Goal: Task Accomplishment & Management: Manage account settings

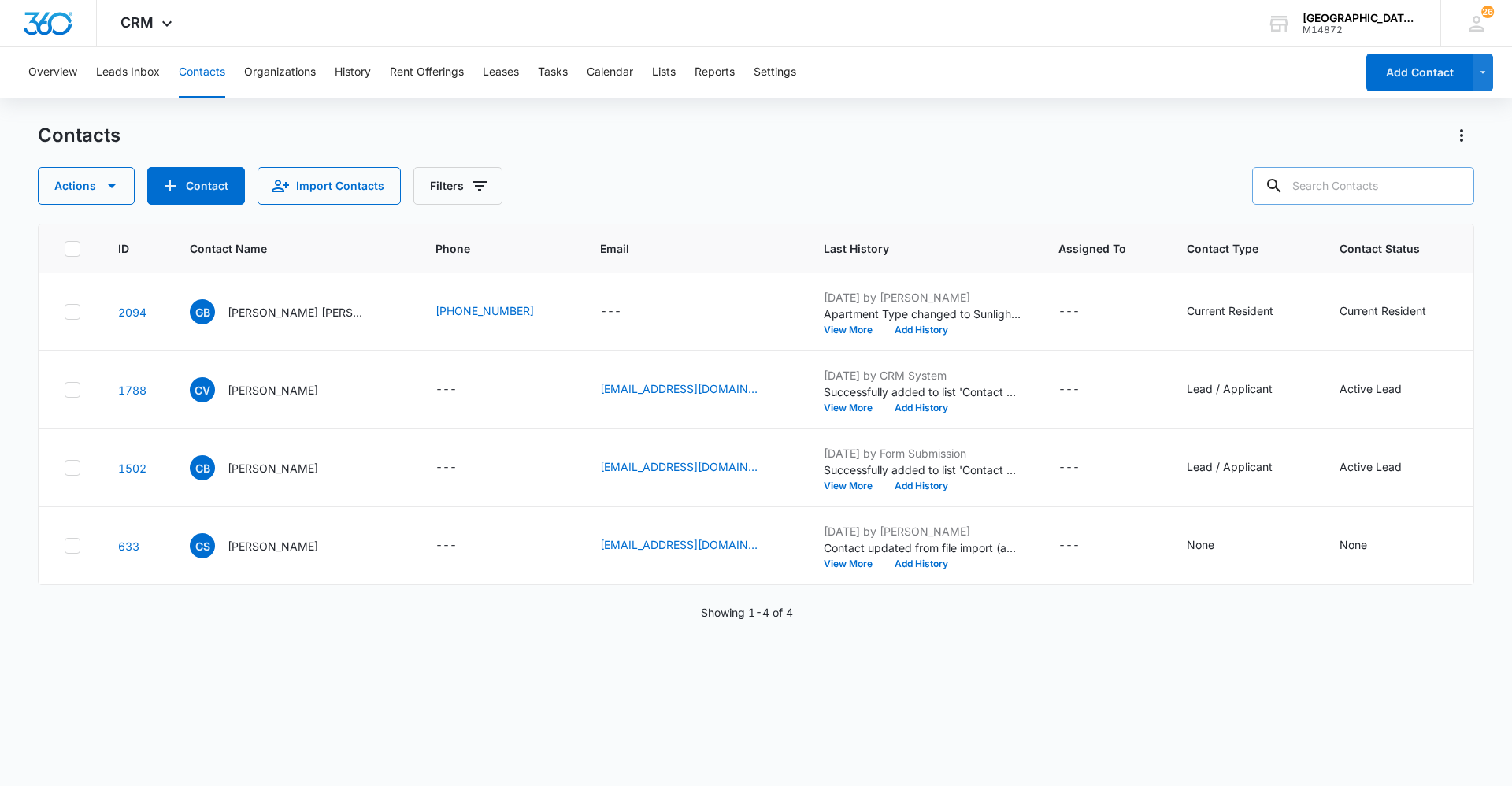
click at [1405, 185] on input "text" at bounding box center [1362, 185] width 222 height 37
paste input "[PERSON_NAME]"
type input "[PERSON_NAME]"
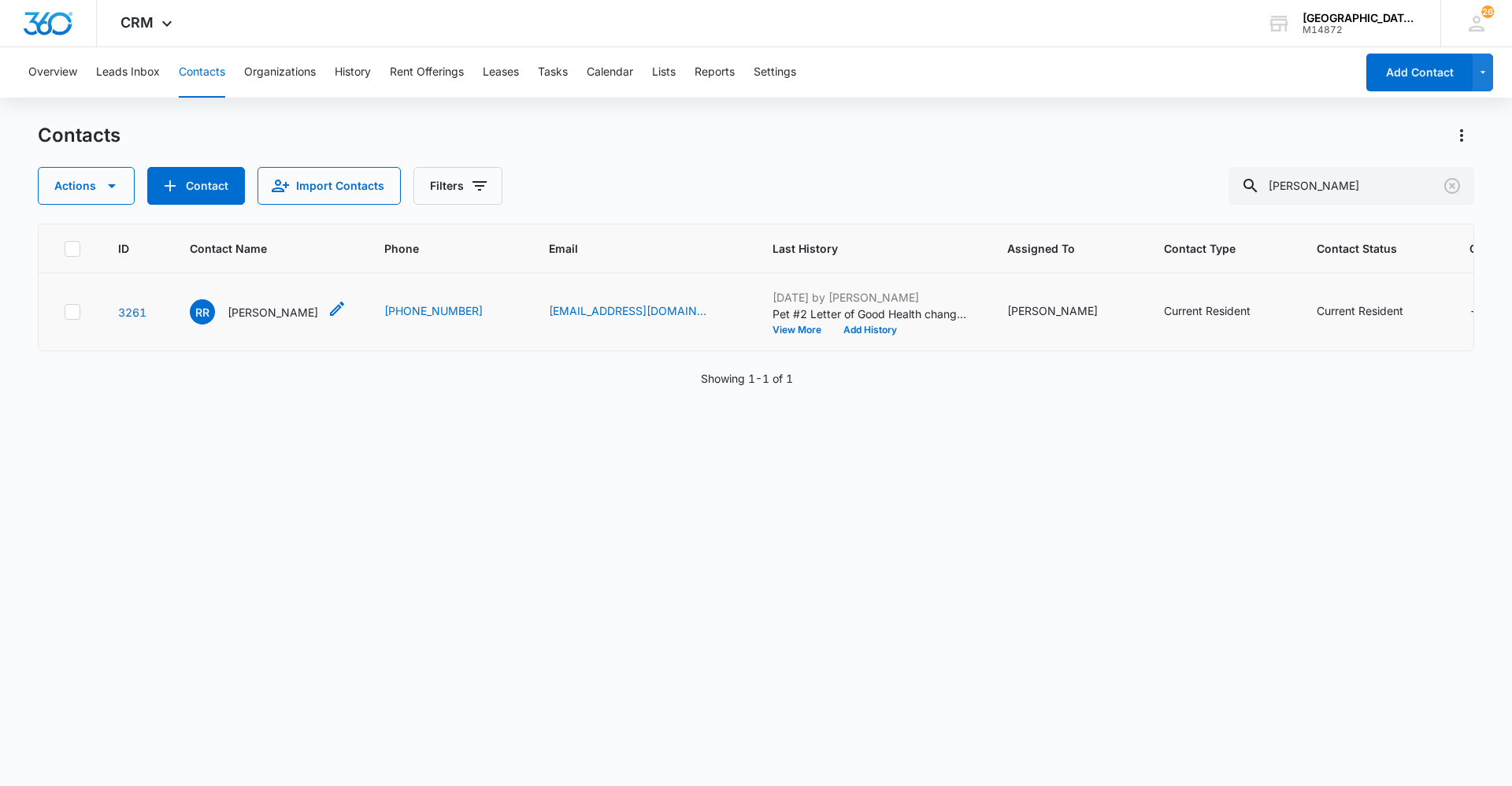
click at [262, 309] on p "[PERSON_NAME]" at bounding box center [273, 311] width 90 height 16
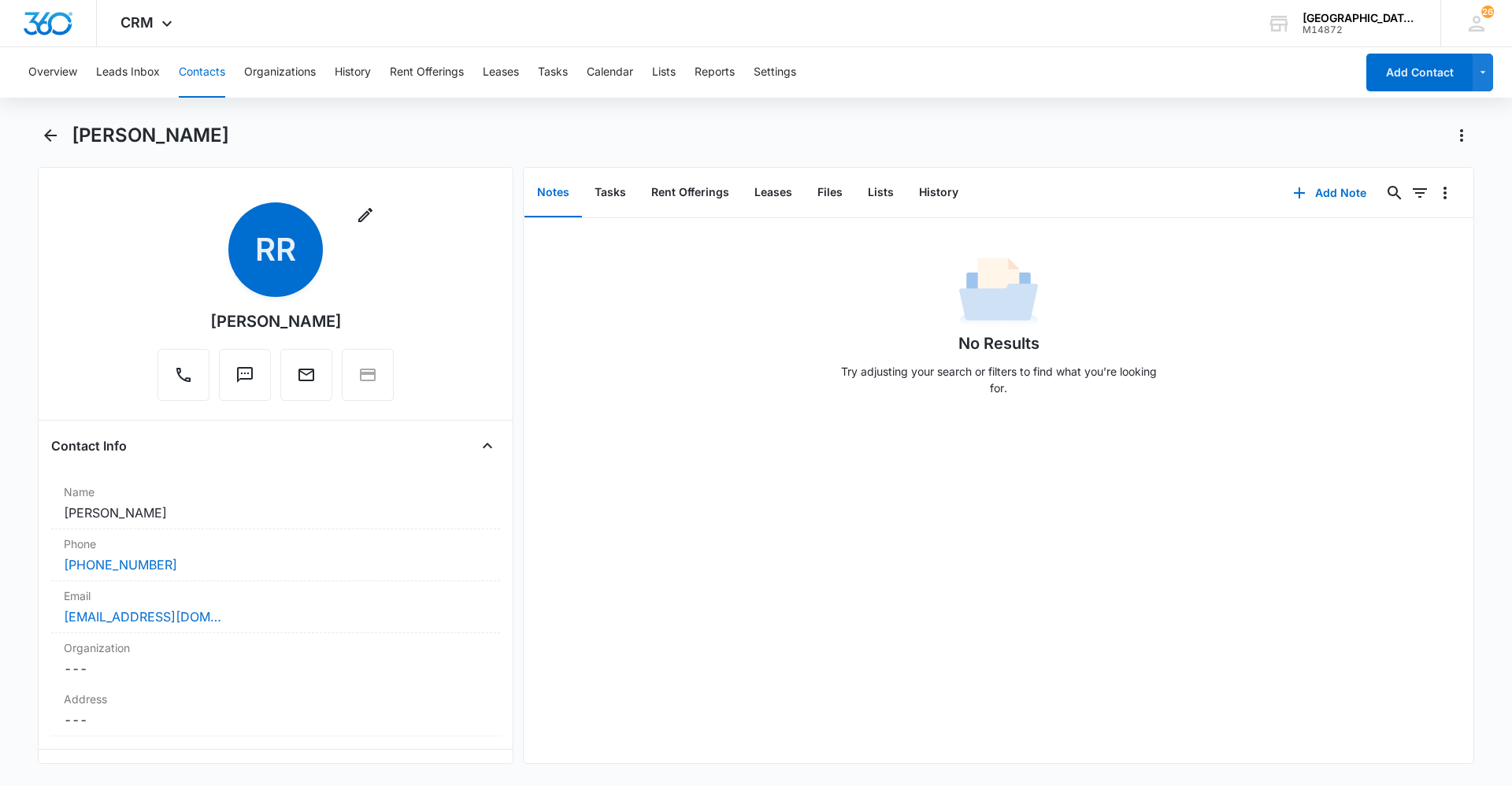
click at [865, 430] on div "No Results Try adjusting your search or filters to find what you’re looking for." at bounding box center [999, 490] width 950 height 545
click at [37, 131] on button "Back" at bounding box center [49, 135] width 24 height 25
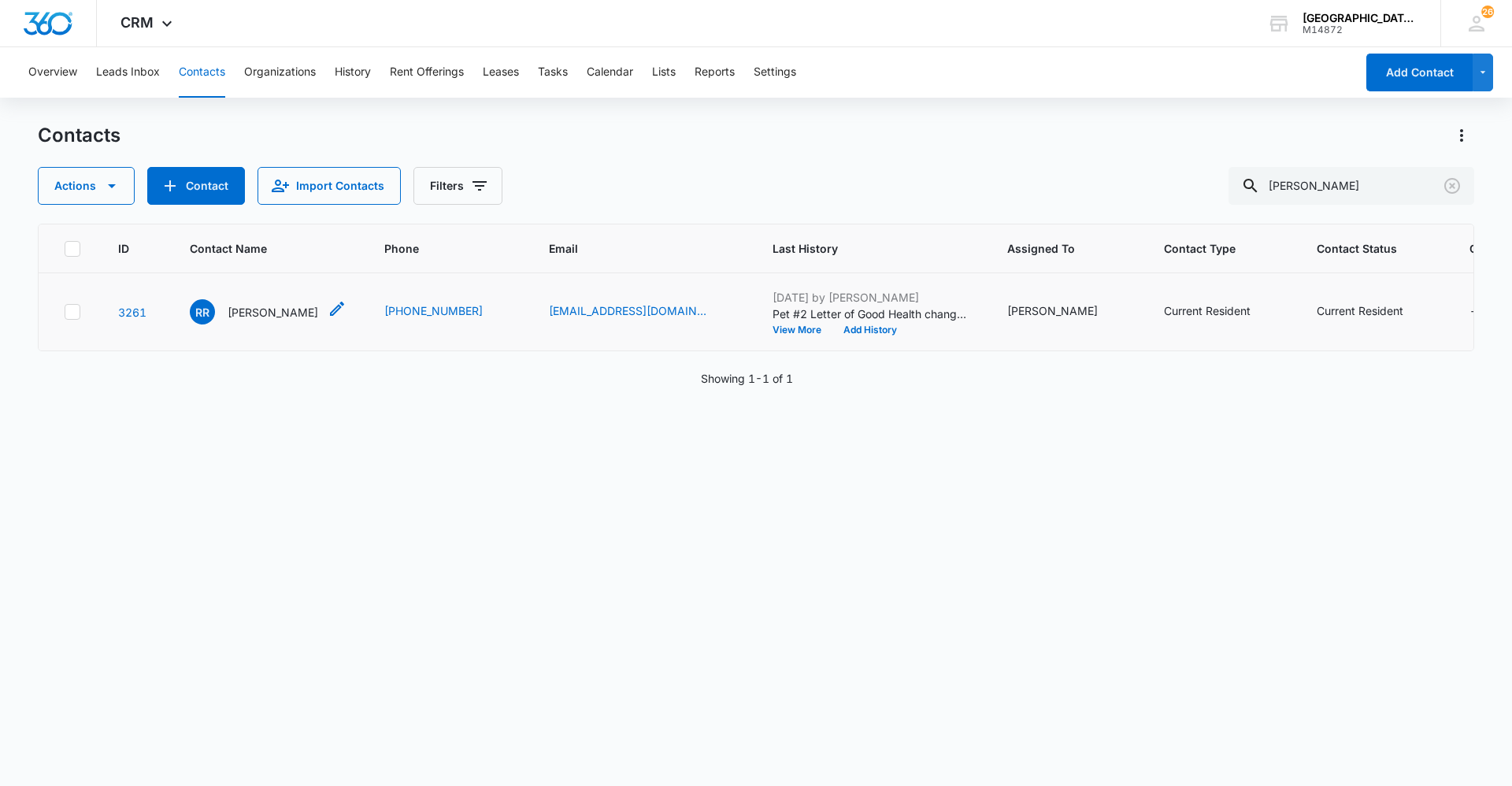
click at [286, 318] on p "[PERSON_NAME]" at bounding box center [273, 311] width 90 height 16
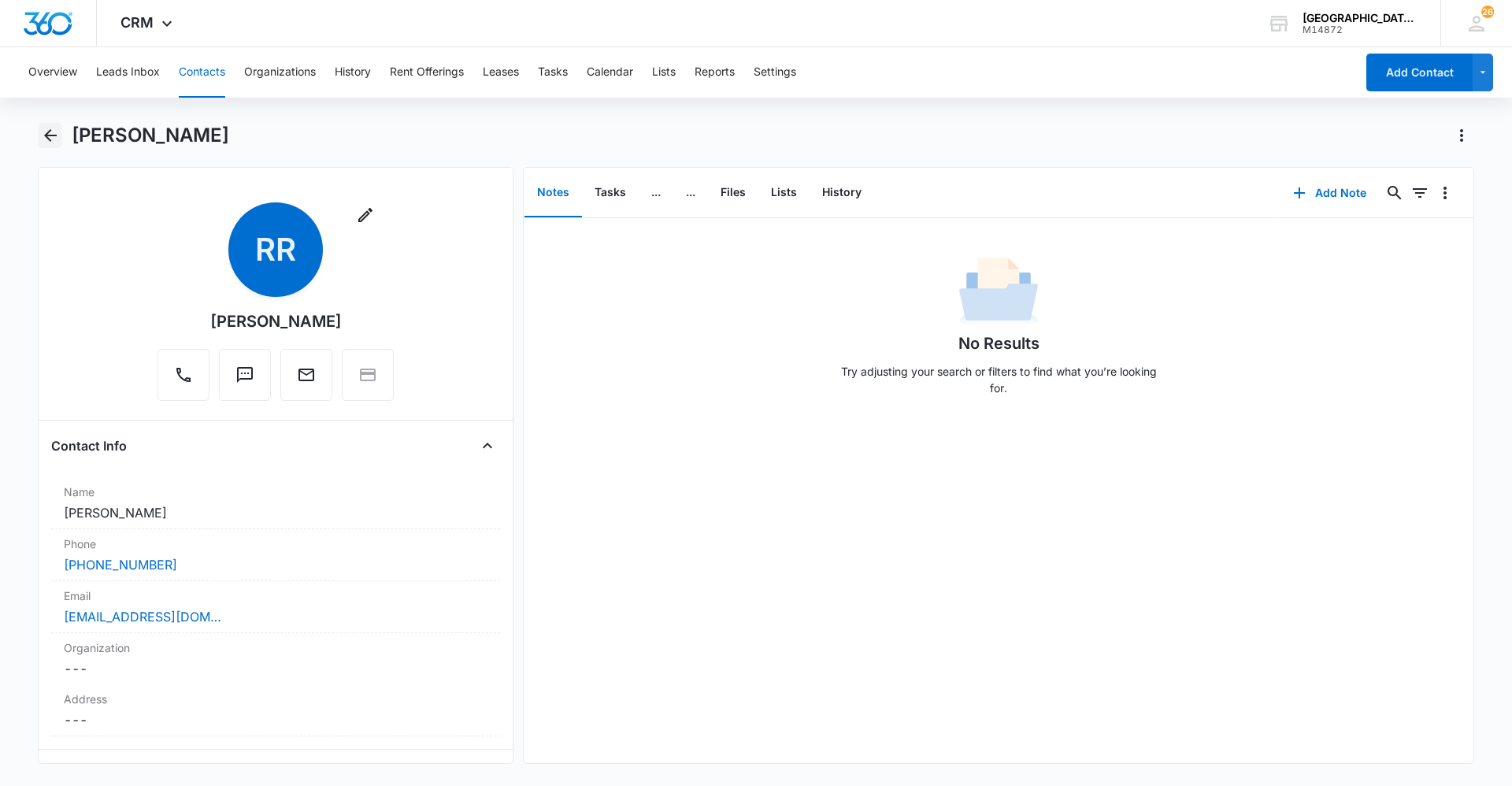
click at [39, 135] on button "Back" at bounding box center [49, 135] width 24 height 25
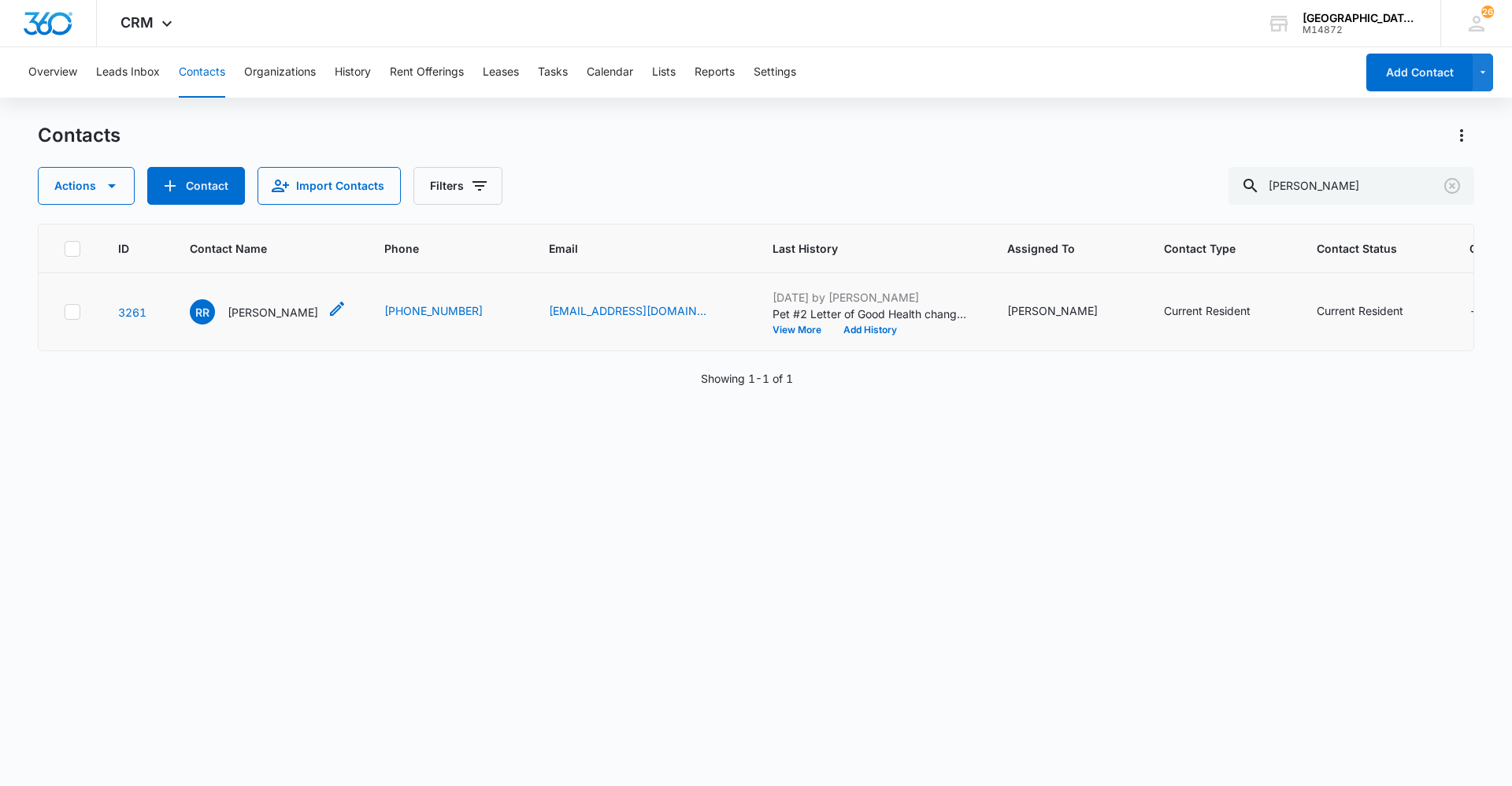
click at [282, 313] on p "[PERSON_NAME]" at bounding box center [273, 311] width 90 height 16
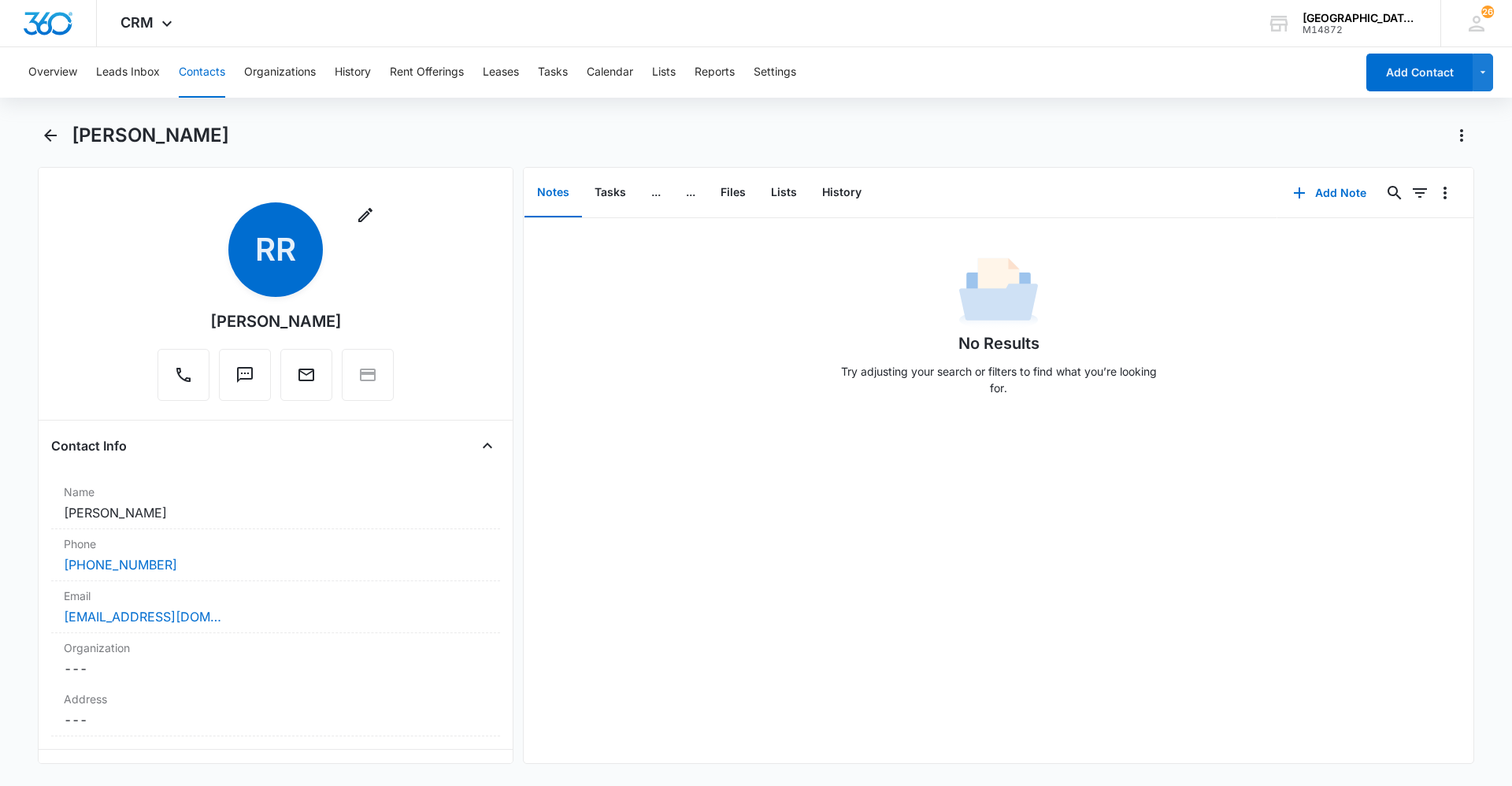
drag, startPoint x: 210, startPoint y: 315, endPoint x: 338, endPoint y: 313, distance: 128.0
click at [338, 313] on div "Remove RR [PERSON_NAME]" at bounding box center [276, 302] width 236 height 198
copy div "[PERSON_NAME]"
click at [44, 126] on icon "Back" at bounding box center [51, 135] width 19 height 19
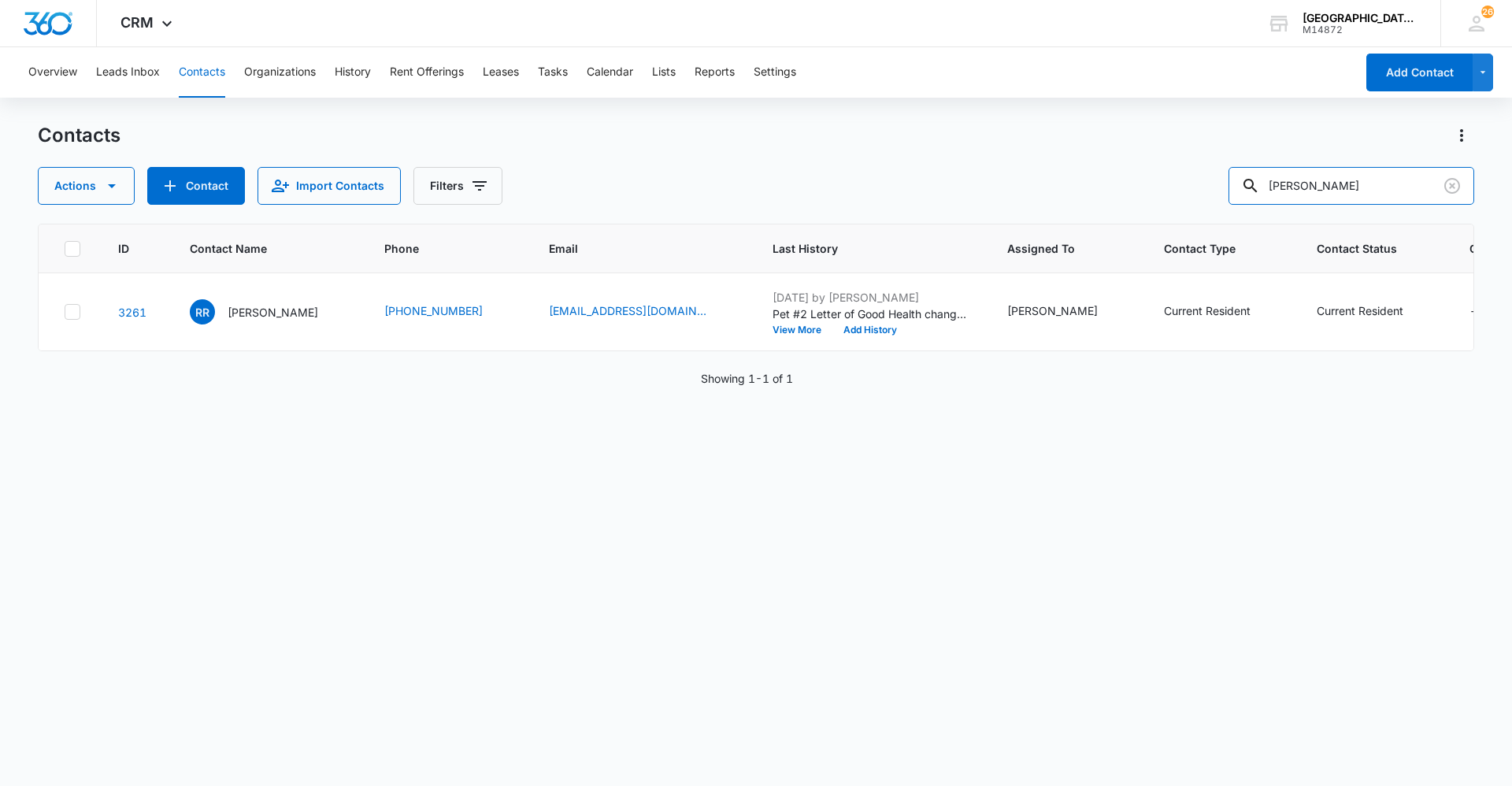
drag, startPoint x: 1413, startPoint y: 177, endPoint x: 1189, endPoint y: 176, distance: 224.0
click at [1189, 176] on div "Actions Contact Import Contacts Filters [PERSON_NAME]" at bounding box center [756, 185] width 1436 height 37
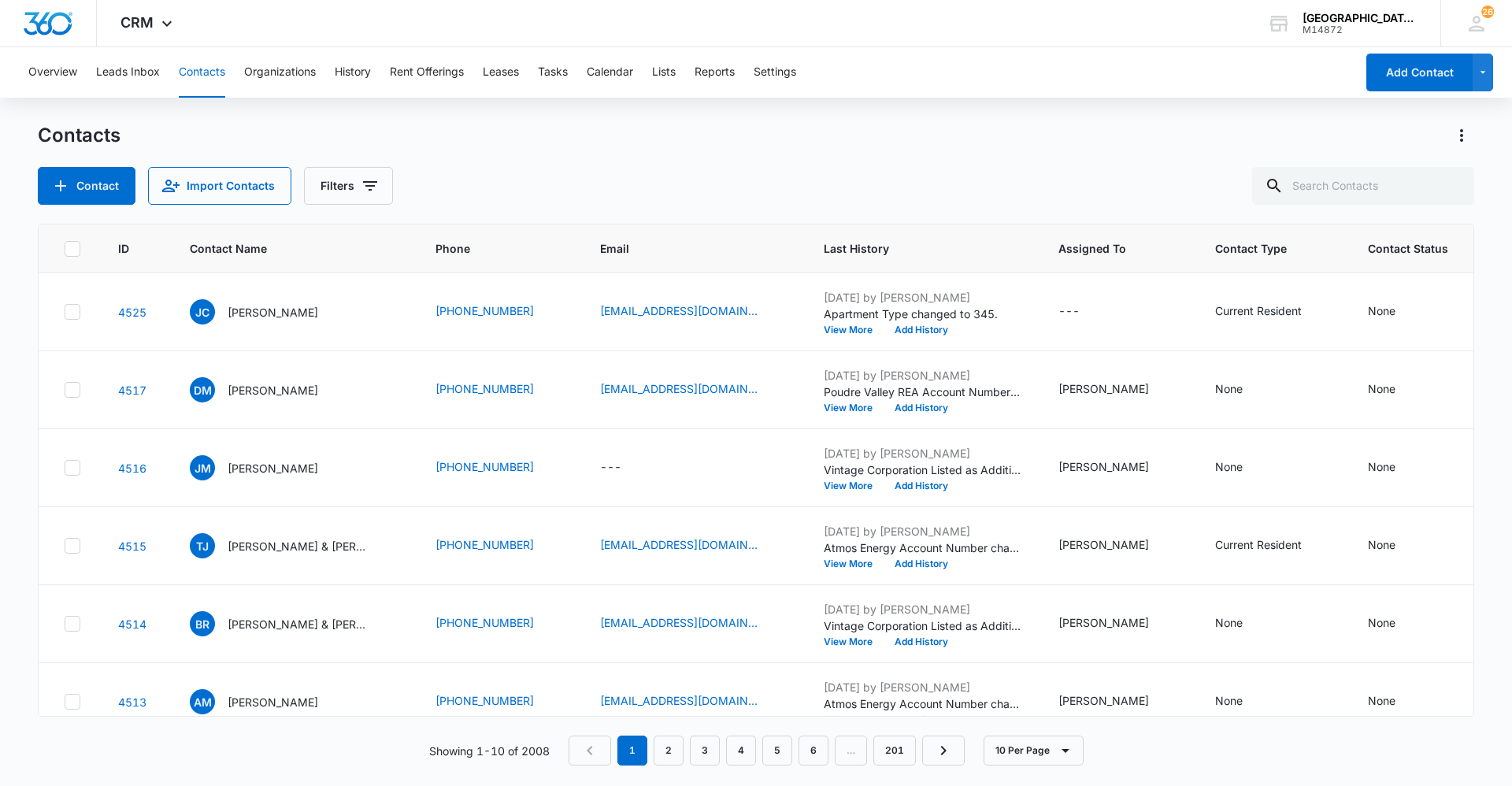
click at [1117, 133] on div "Contacts" at bounding box center [756, 135] width 1436 height 25
click at [1078, 146] on div "Contacts" at bounding box center [756, 135] width 1436 height 25
click at [949, 167] on div "Contact Import Contacts Filters" at bounding box center [756, 185] width 1436 height 37
click at [1301, 185] on input "text" at bounding box center [1362, 185] width 222 height 37
type input "[PERSON_NAME]"
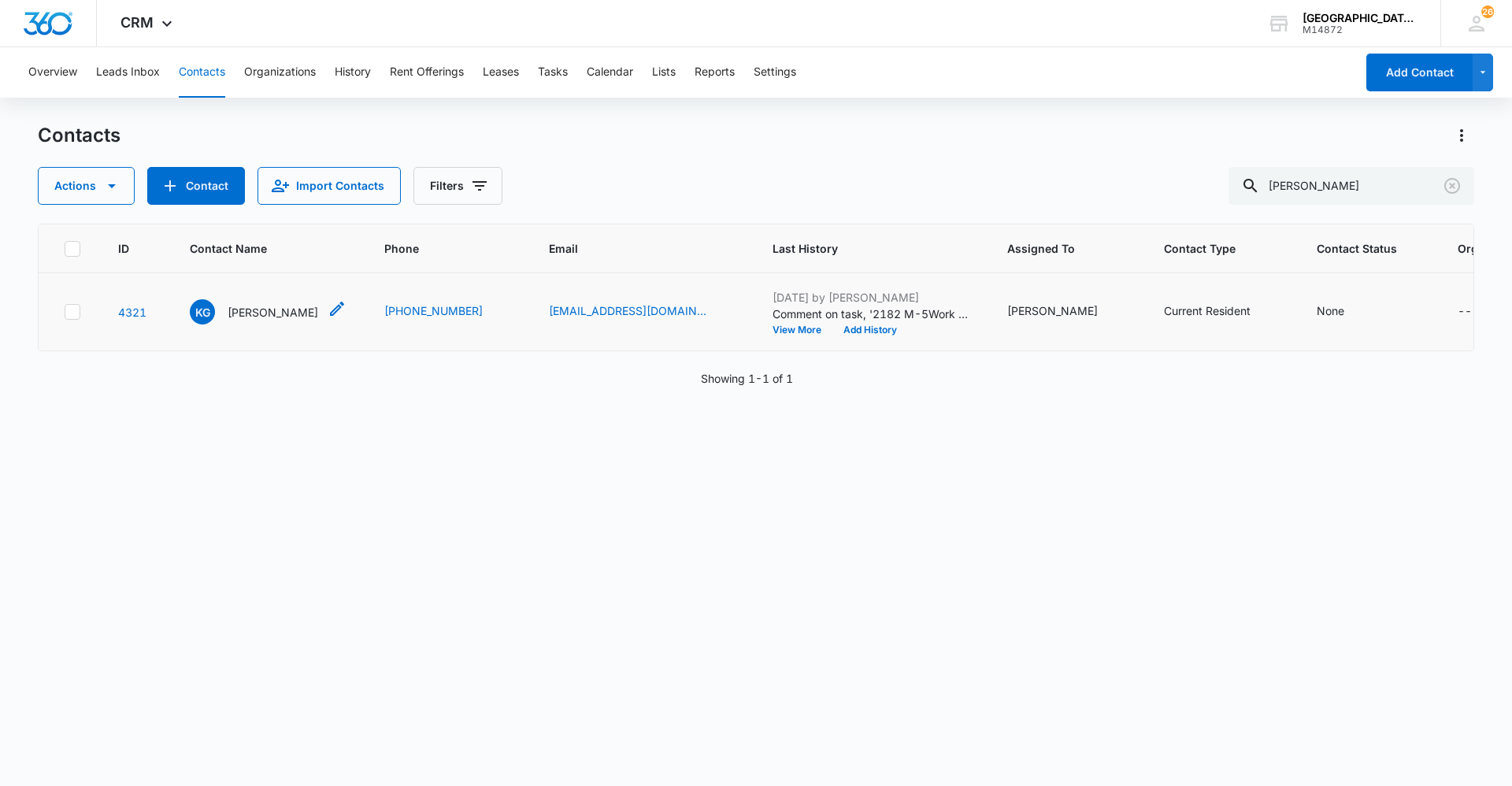
click at [286, 318] on p "[PERSON_NAME]" at bounding box center [273, 311] width 90 height 16
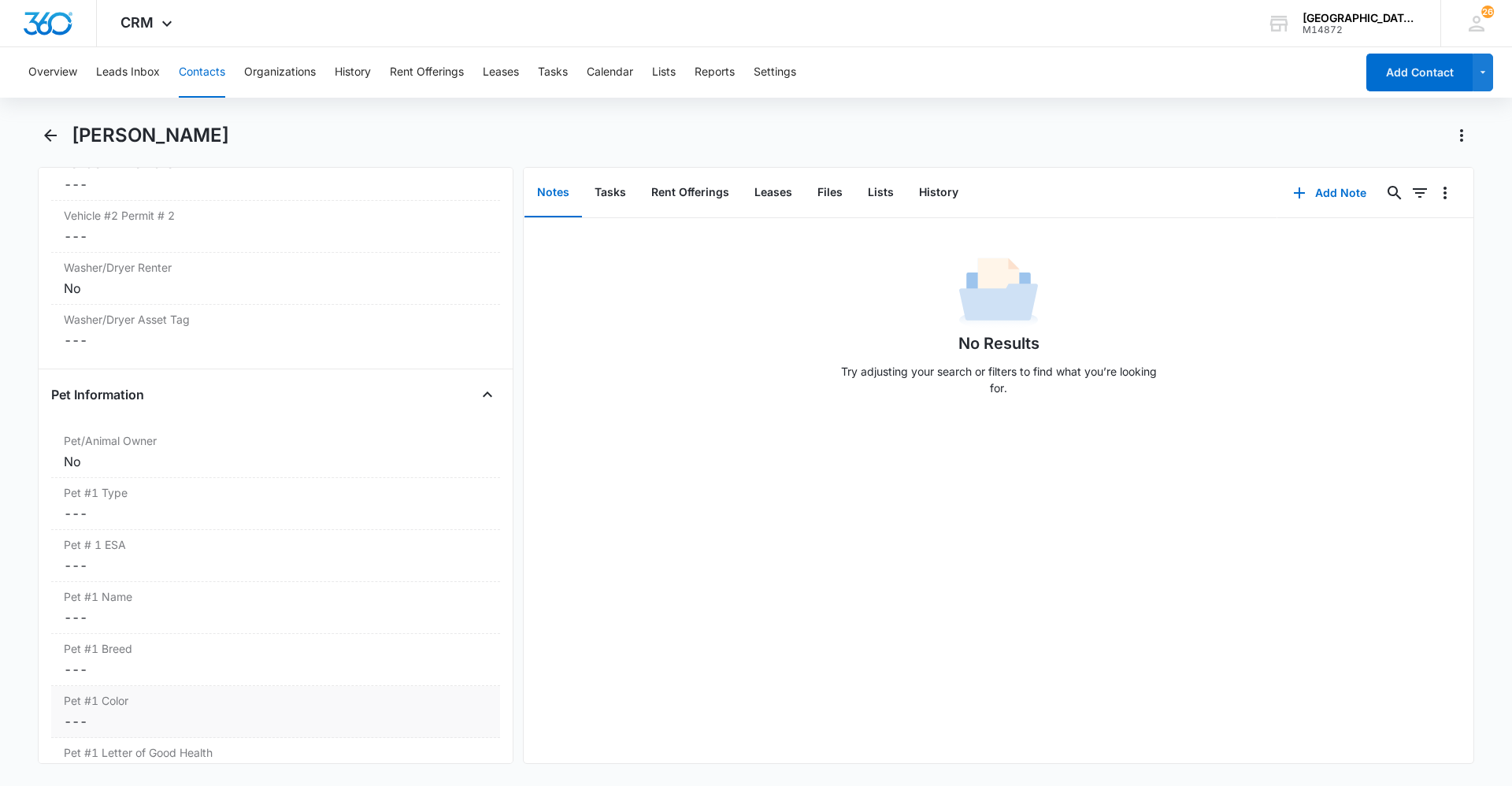
scroll to position [1810, 0]
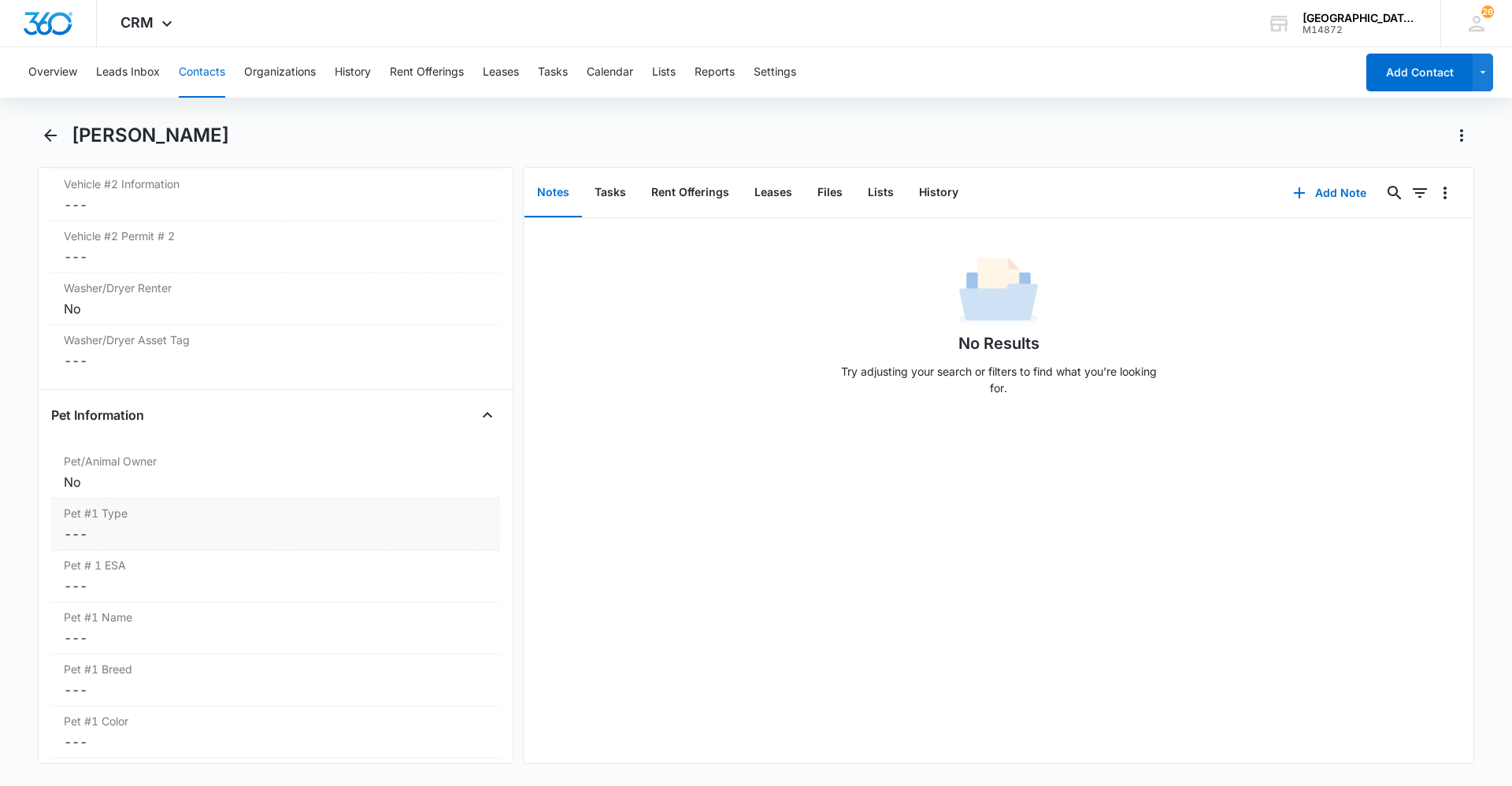
click at [163, 504] on div "Pet #1 Type Cancel Save Changes ---" at bounding box center [275, 525] width 449 height 52
click at [146, 475] on div "No" at bounding box center [275, 481] width 424 height 19
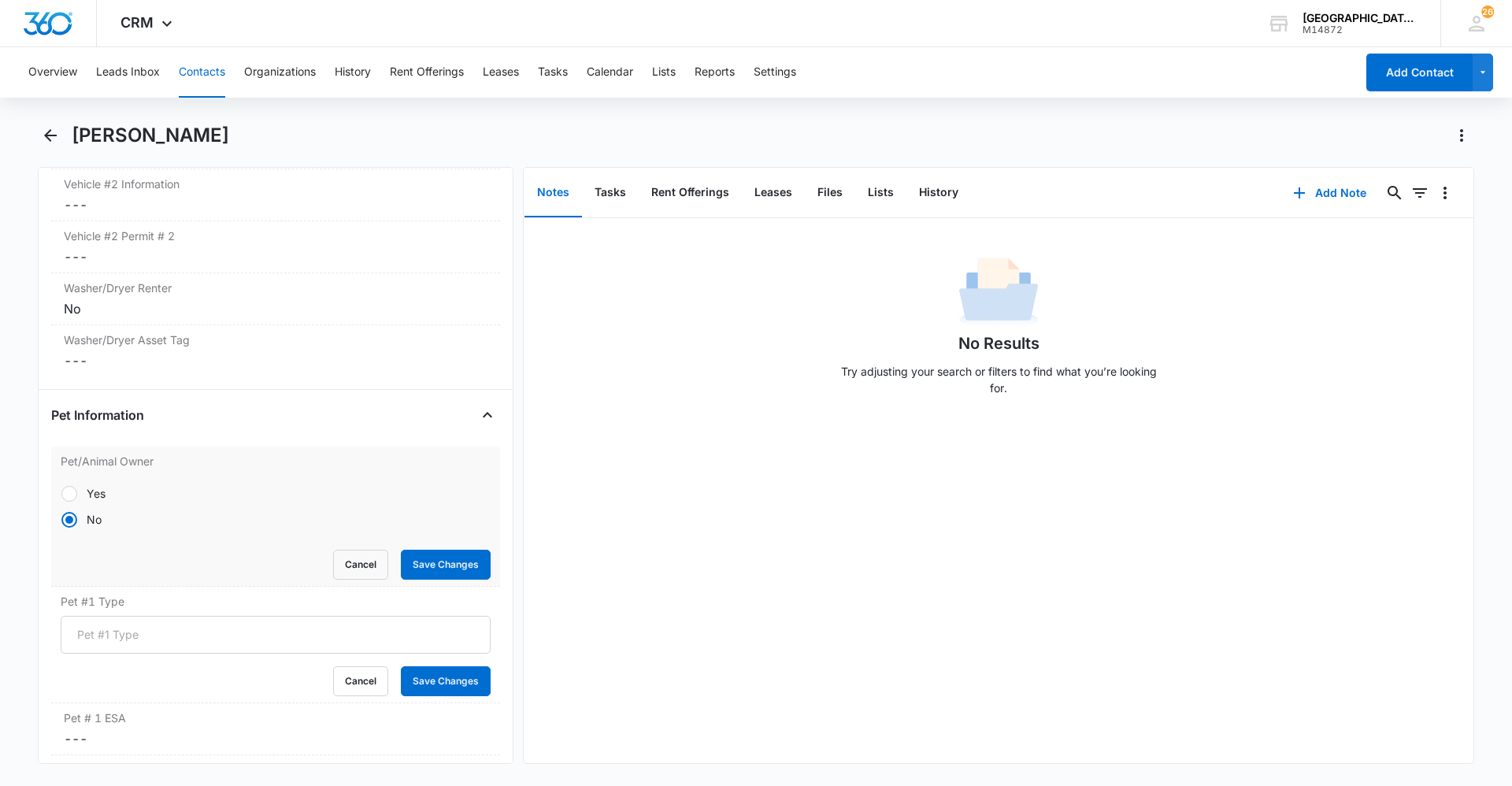
drag, startPoint x: 68, startPoint y: 493, endPoint x: 94, endPoint y: 491, distance: 26.1
click at [72, 490] on div at bounding box center [69, 493] width 15 height 15
click at [62, 493] on input "Yes" at bounding box center [61, 493] width 1 height 1
radio input "true"
click at [414, 553] on button "Save Changes" at bounding box center [445, 564] width 89 height 30
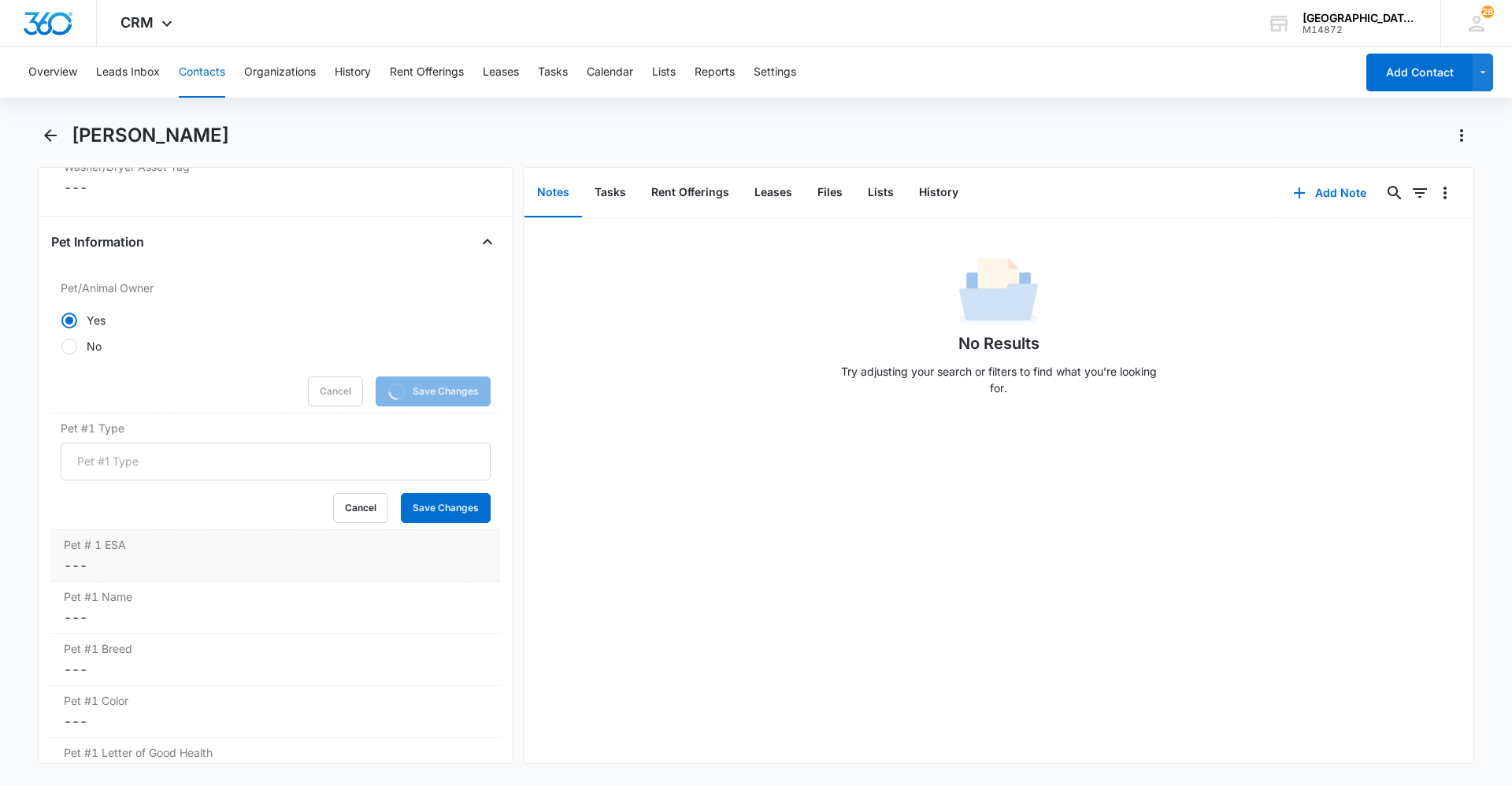
scroll to position [2047, 0]
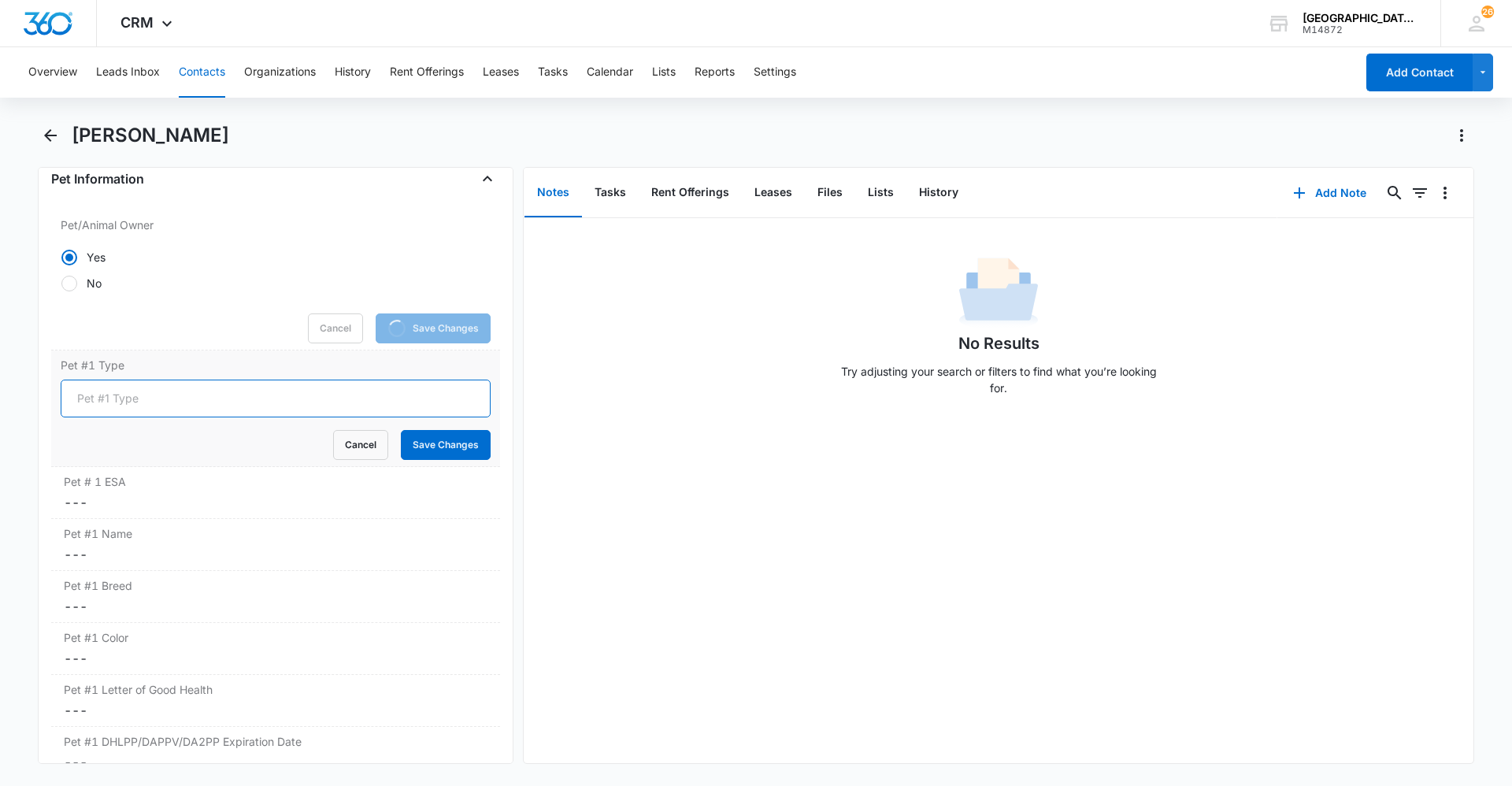
click at [171, 405] on input "Pet #1 Type" at bounding box center [275, 398] width 430 height 37
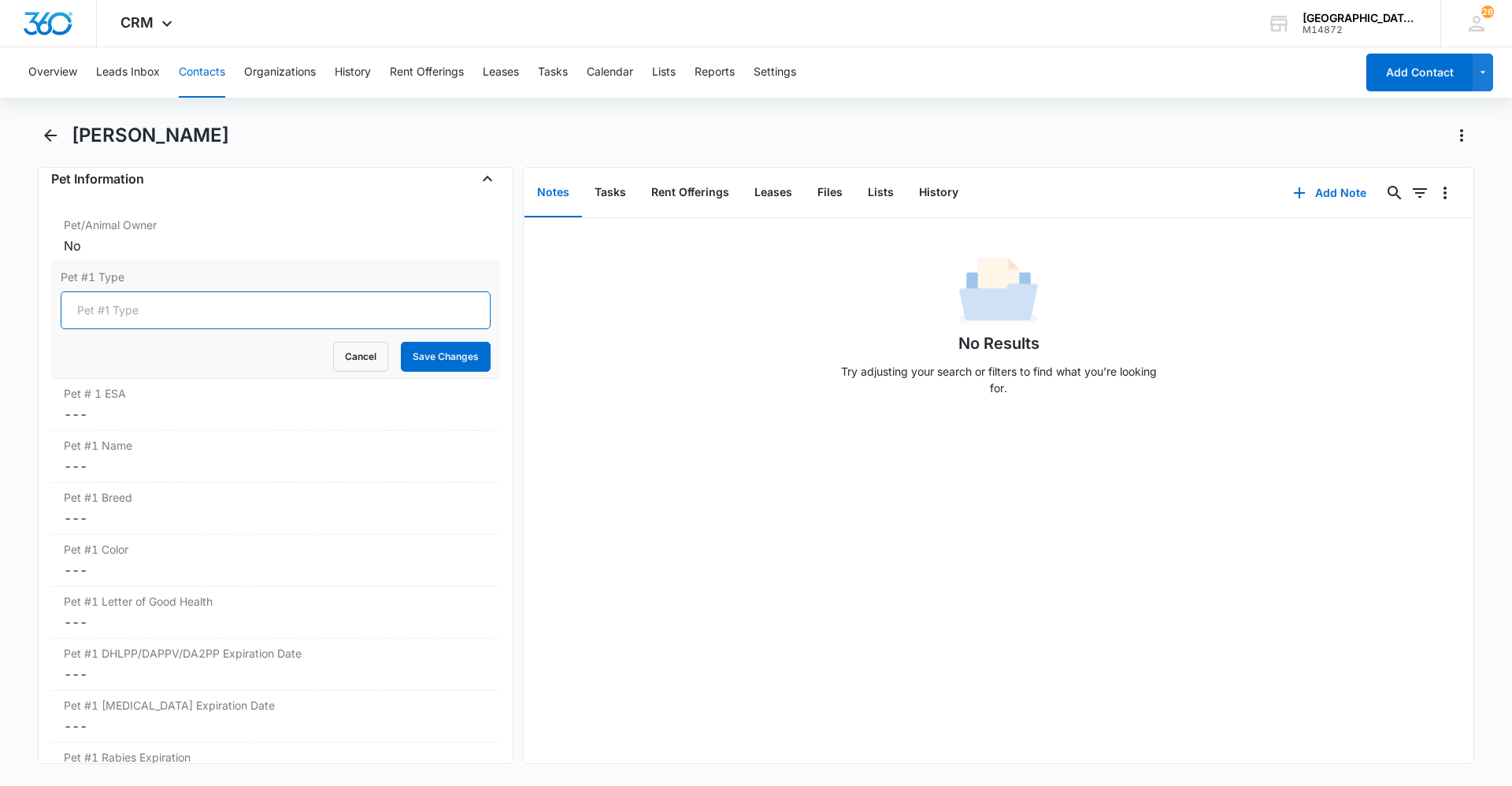
type input "Dog"
click at [431, 363] on button "Save Changes" at bounding box center [445, 356] width 89 height 30
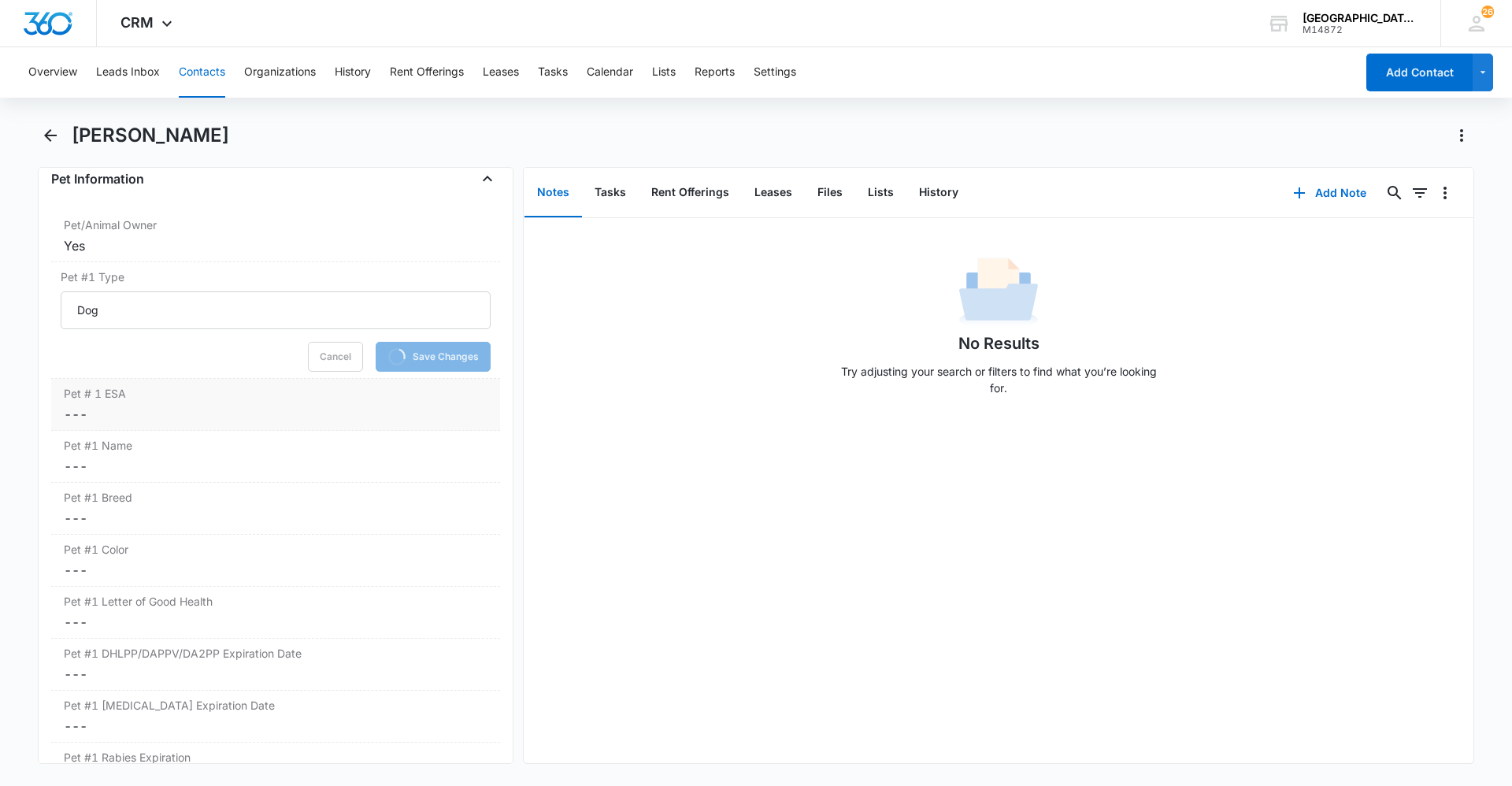
click at [310, 382] on div "Pet # 1 ESA Cancel Save Changes ---" at bounding box center [275, 405] width 449 height 52
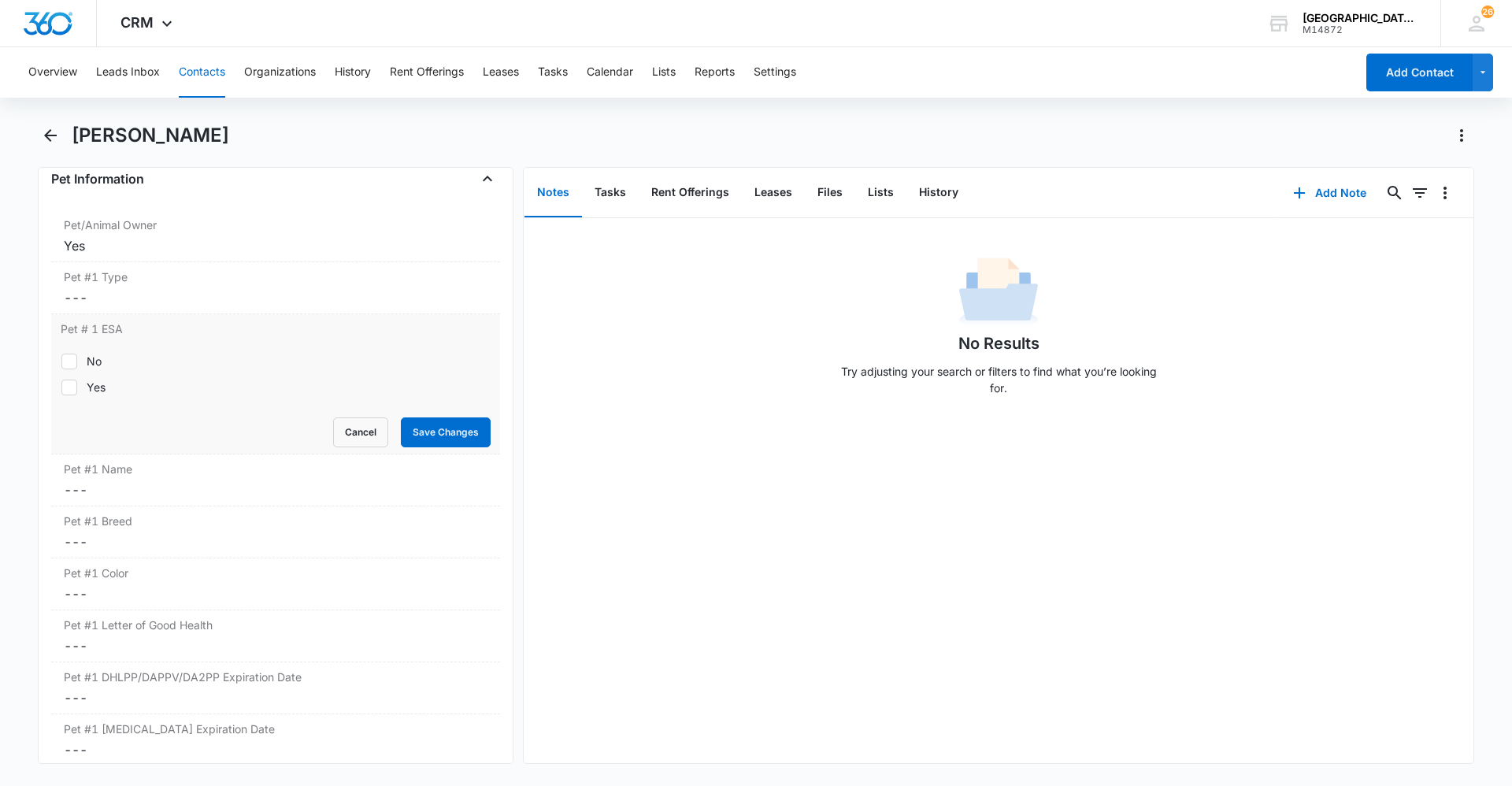
click at [78, 446] on div "Cancel Save Changes" at bounding box center [275, 431] width 430 height 30
click at [85, 382] on label "Yes" at bounding box center [275, 386] width 430 height 16
click at [62, 386] on input "Yes" at bounding box center [61, 386] width 1 height 1
checkbox input "true"
click at [423, 424] on button "Save Changes" at bounding box center [445, 431] width 89 height 30
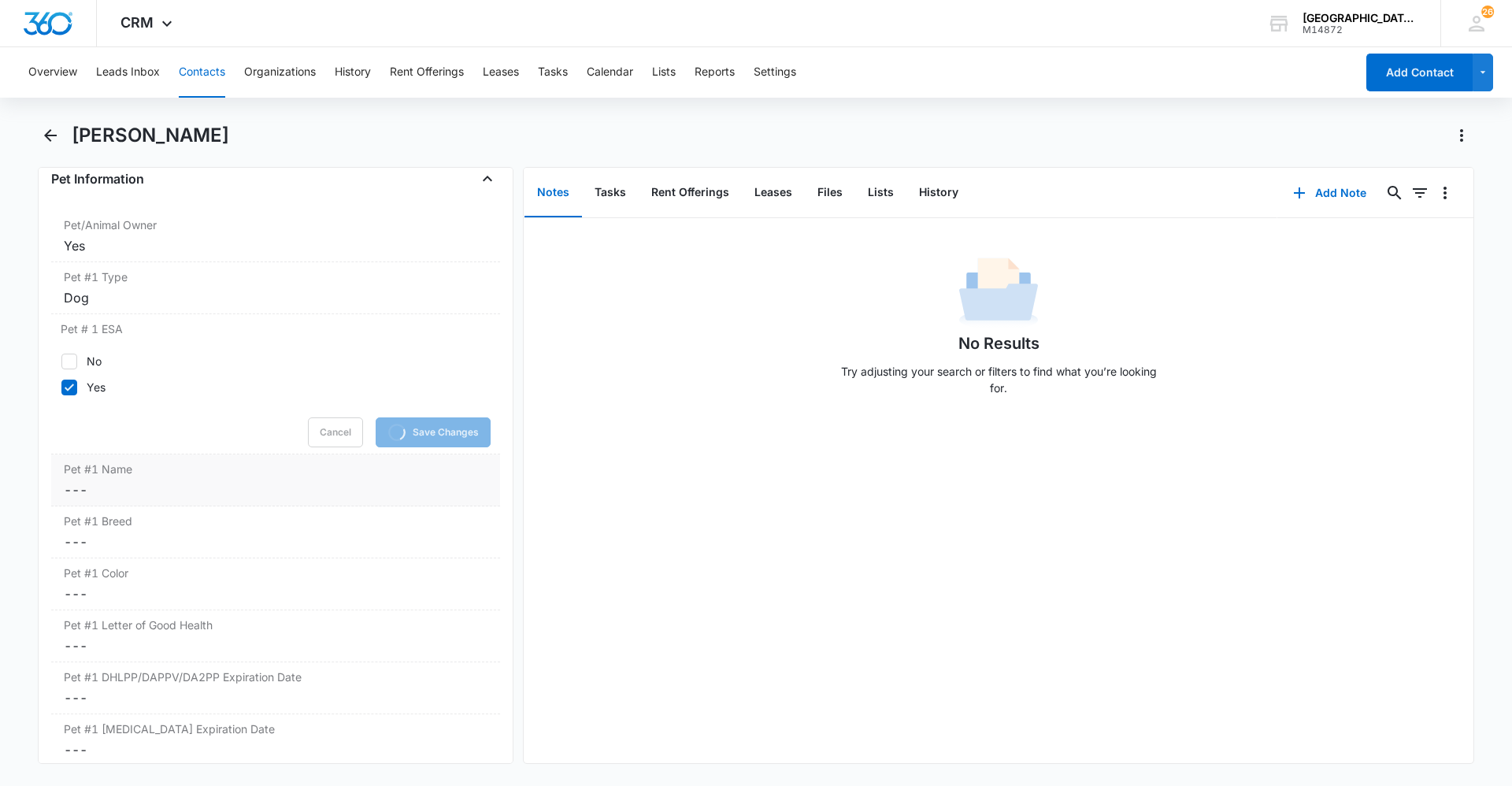
click at [204, 477] on div "Pet #1 Name Cancel Save Changes ---" at bounding box center [275, 480] width 449 height 52
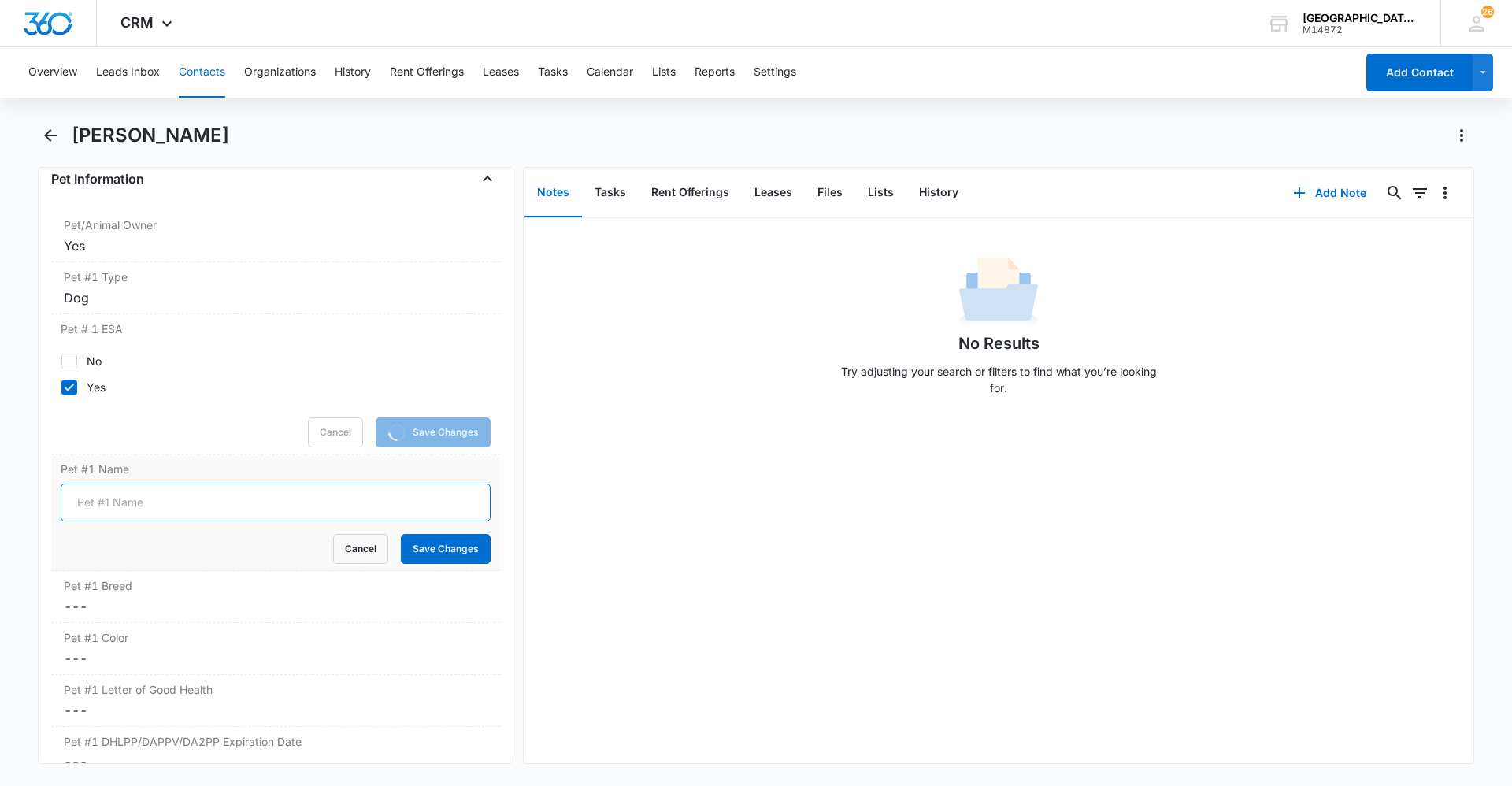
click at [188, 499] on input "Pet #1 Name" at bounding box center [275, 502] width 430 height 37
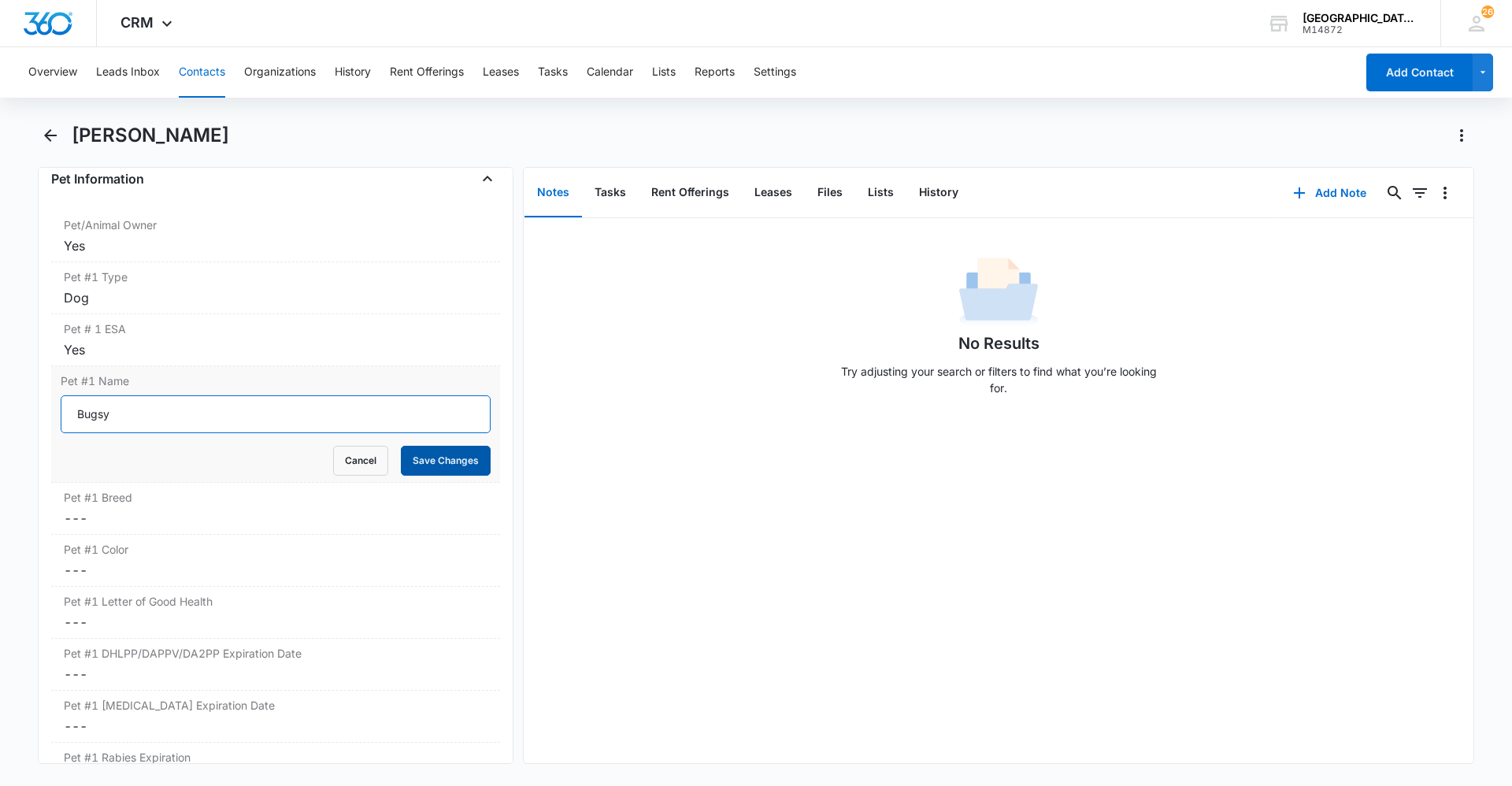
type input "Bugsy"
drag, startPoint x: 403, startPoint y: 458, endPoint x: 742, endPoint y: 321, distance: 365.6
click at [405, 455] on button "Save Changes" at bounding box center [445, 460] width 89 height 30
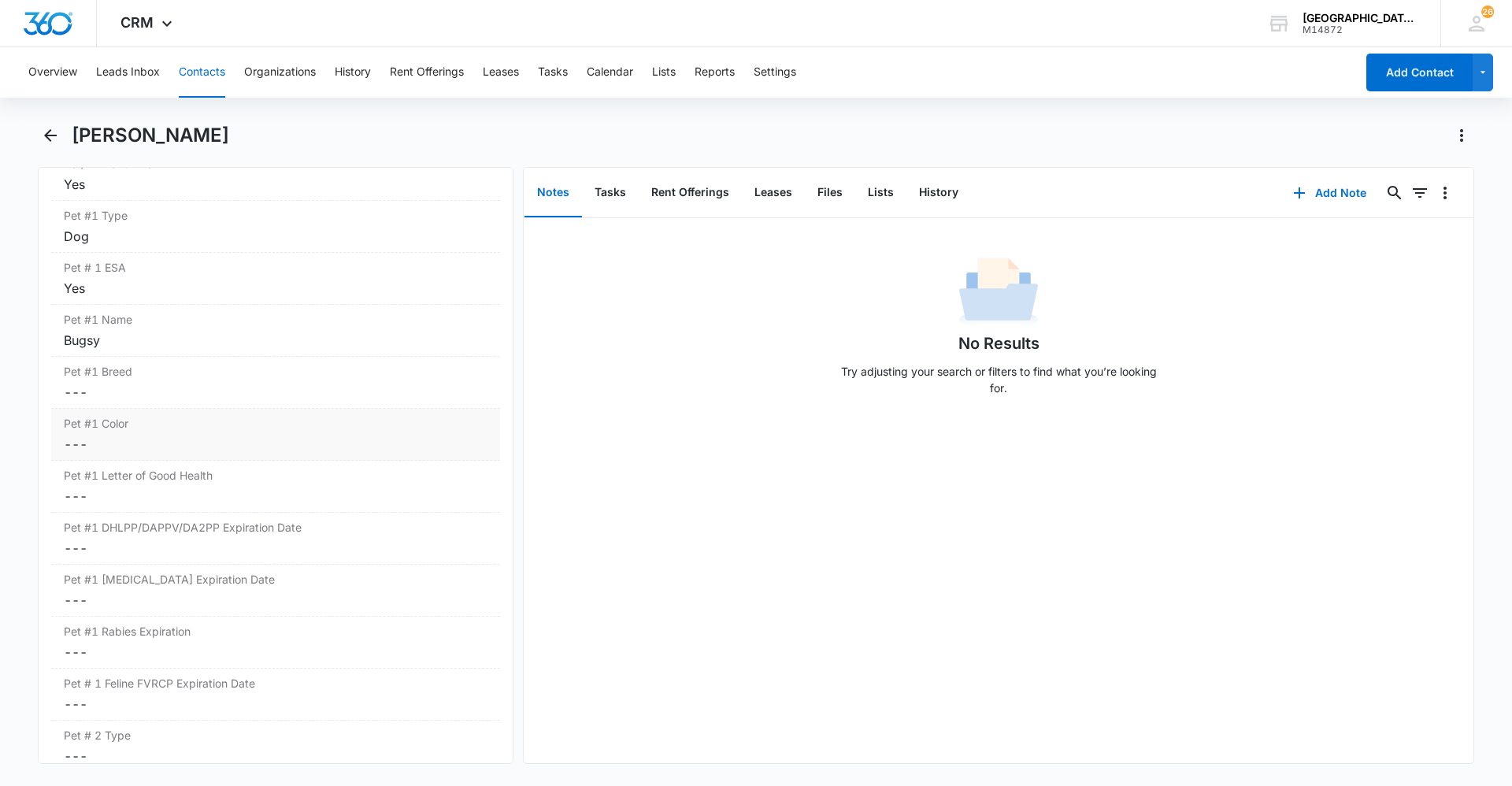
scroll to position [2204, 0]
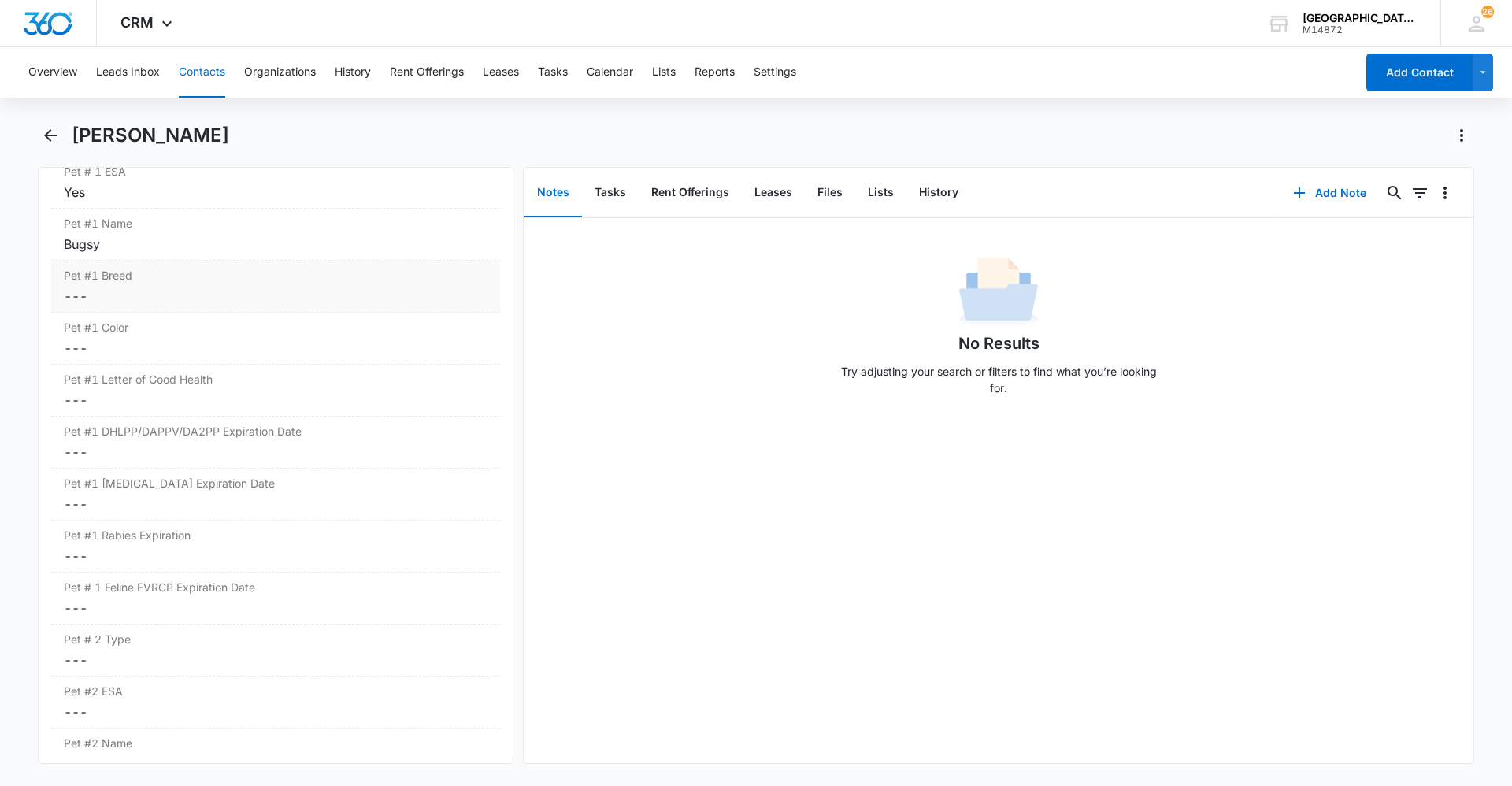
click at [167, 290] on dd "Cancel Save Changes ---" at bounding box center [275, 296] width 424 height 19
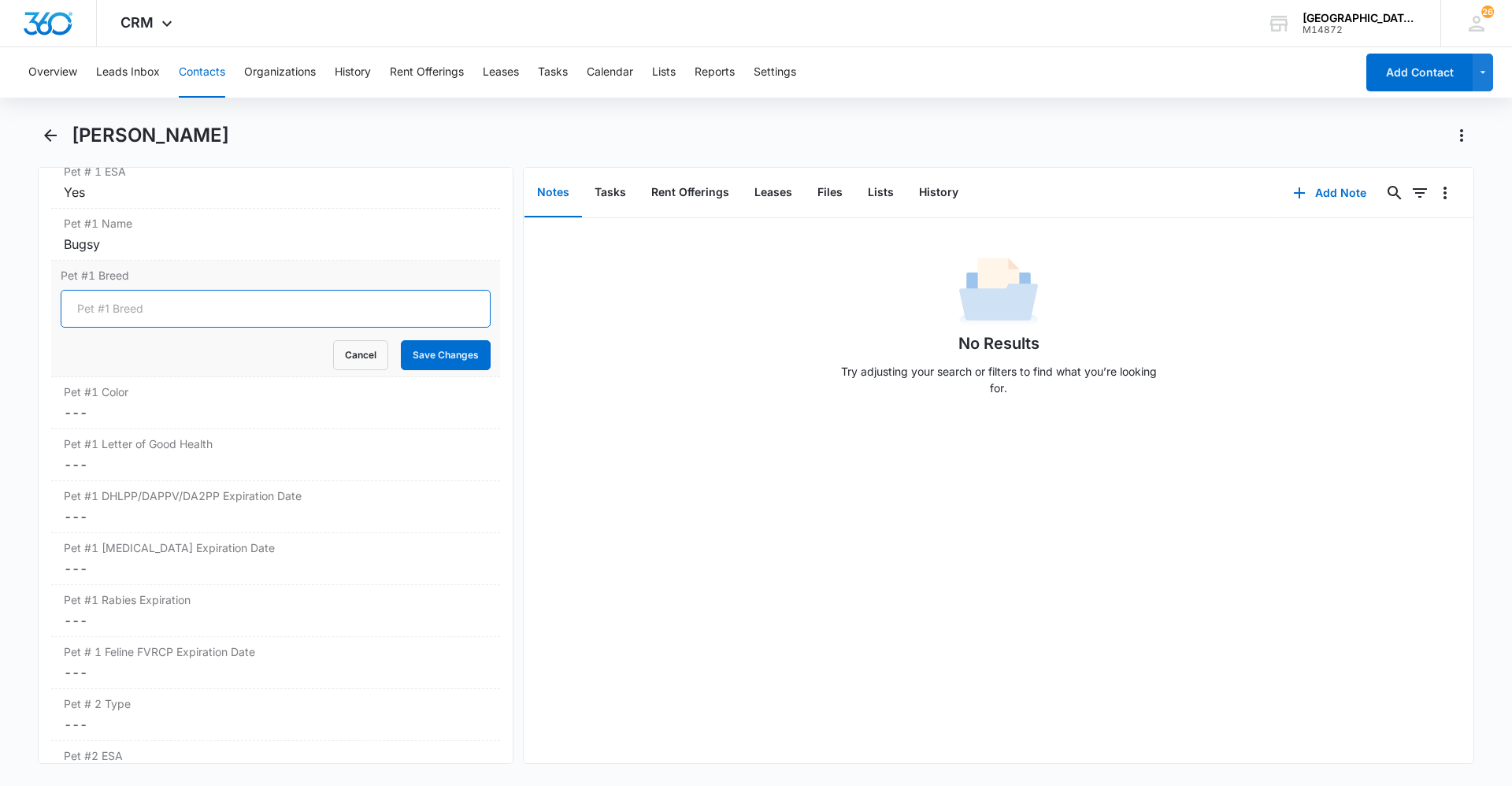
click at [154, 319] on input "Pet #1 Breed" at bounding box center [275, 307] width 430 height 37
type input "[PERSON_NAME] Shire"
click at [452, 356] on button "Save Changes" at bounding box center [445, 355] width 89 height 30
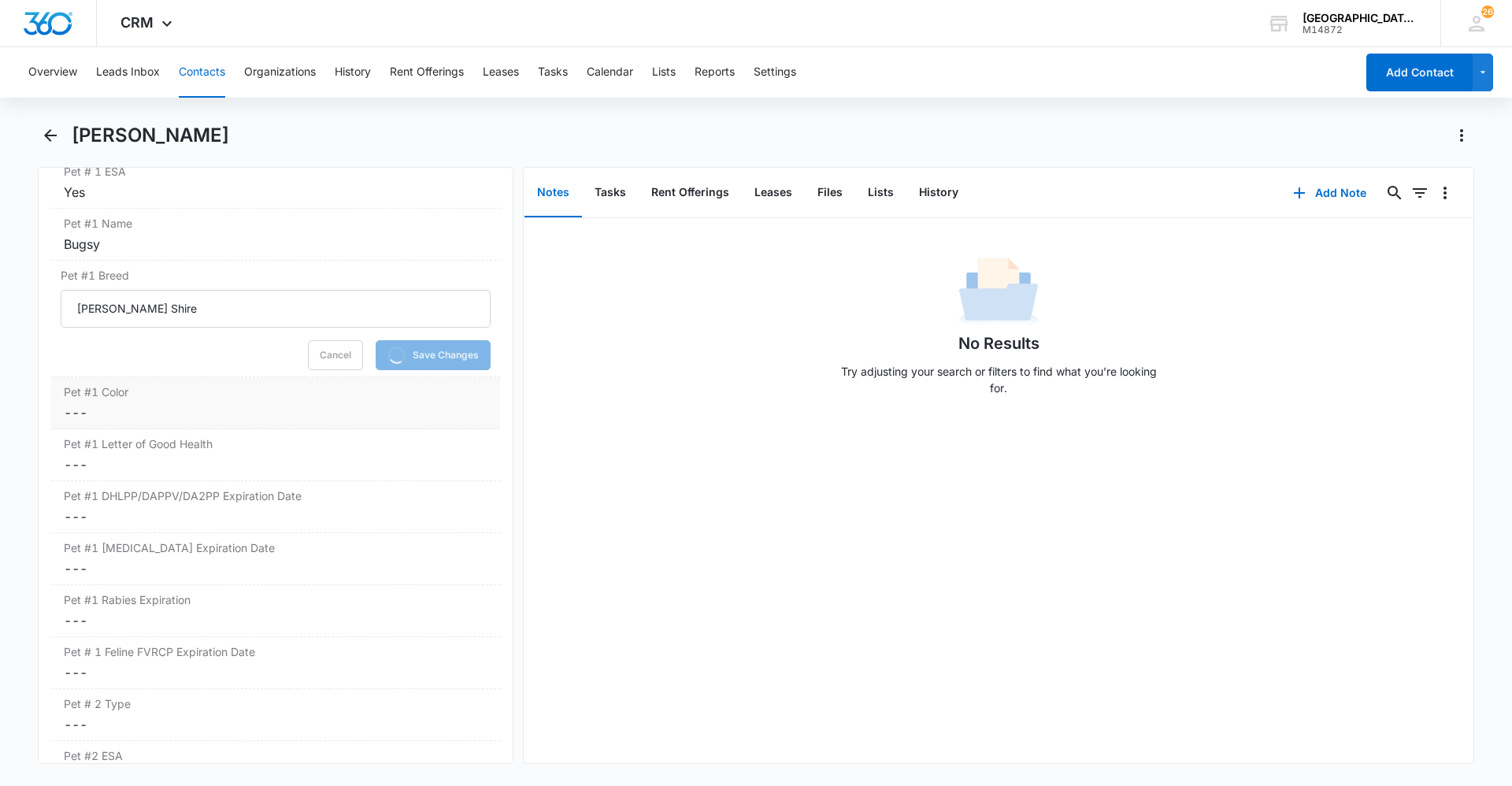
click at [230, 409] on dd "Cancel Save Changes ---" at bounding box center [275, 412] width 424 height 19
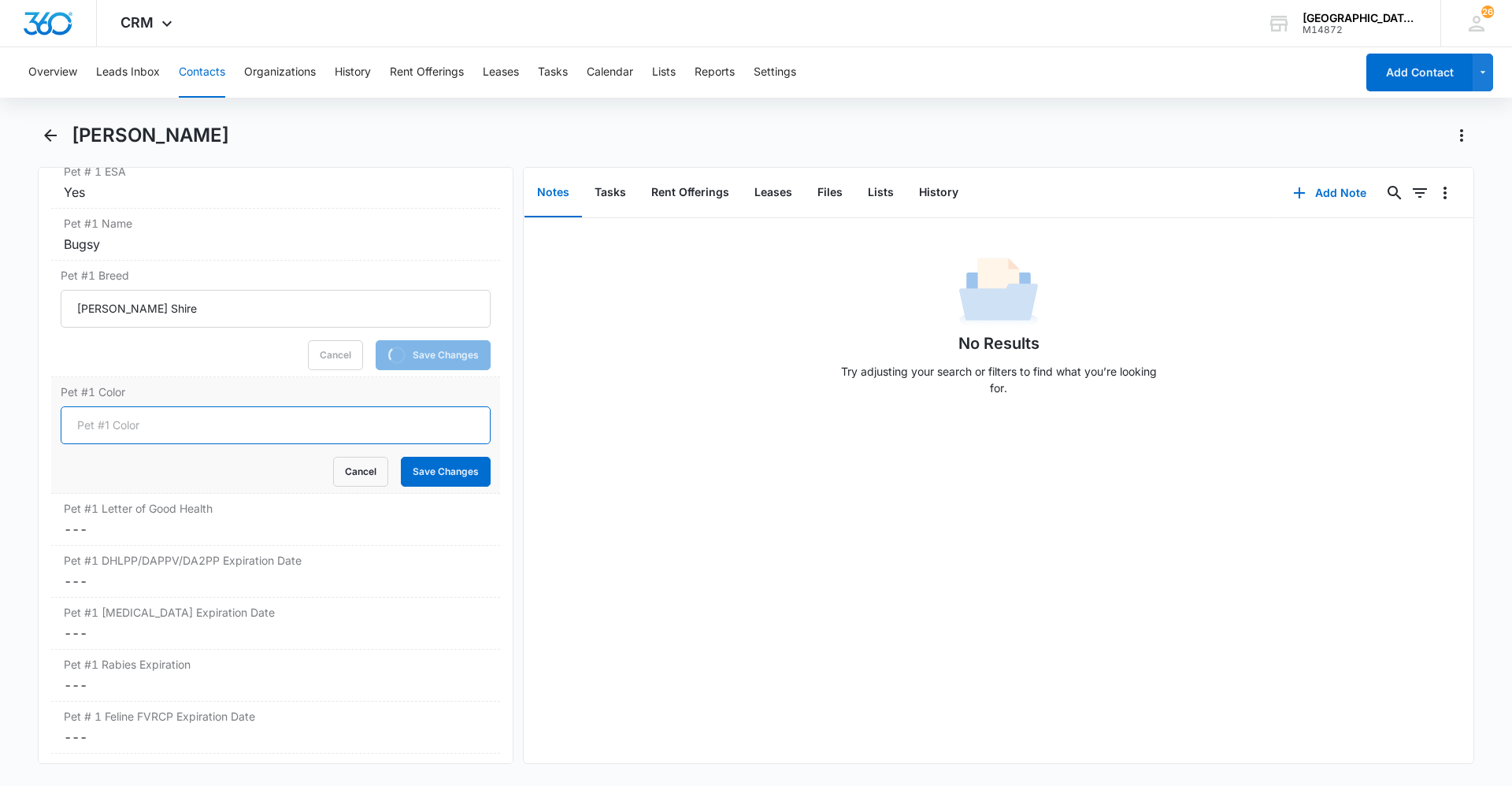
click at [173, 415] on input "Pet #1 Color" at bounding box center [275, 425] width 430 height 37
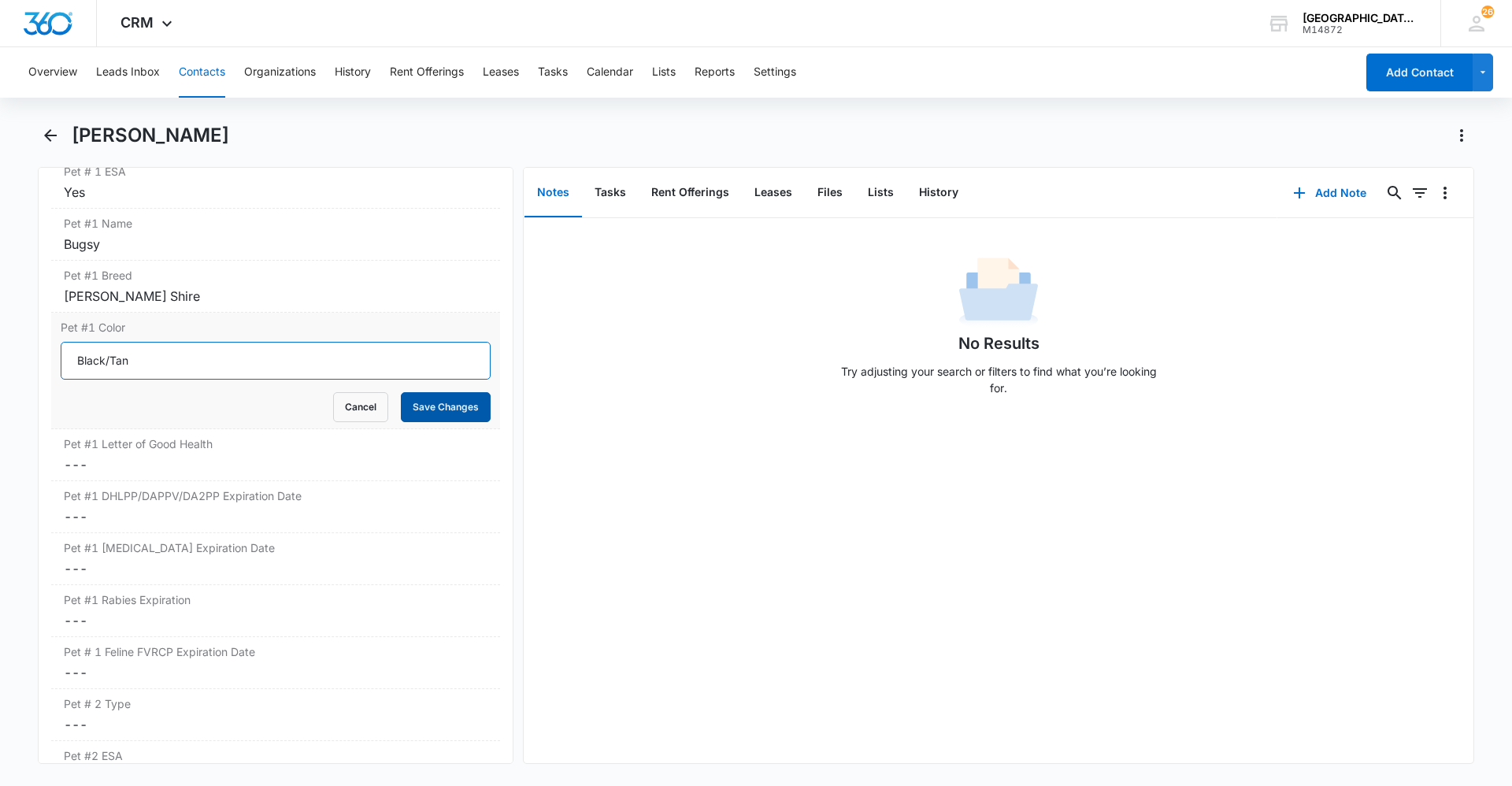
type input "Black/Tan"
click at [401, 399] on button "Save Changes" at bounding box center [445, 406] width 89 height 30
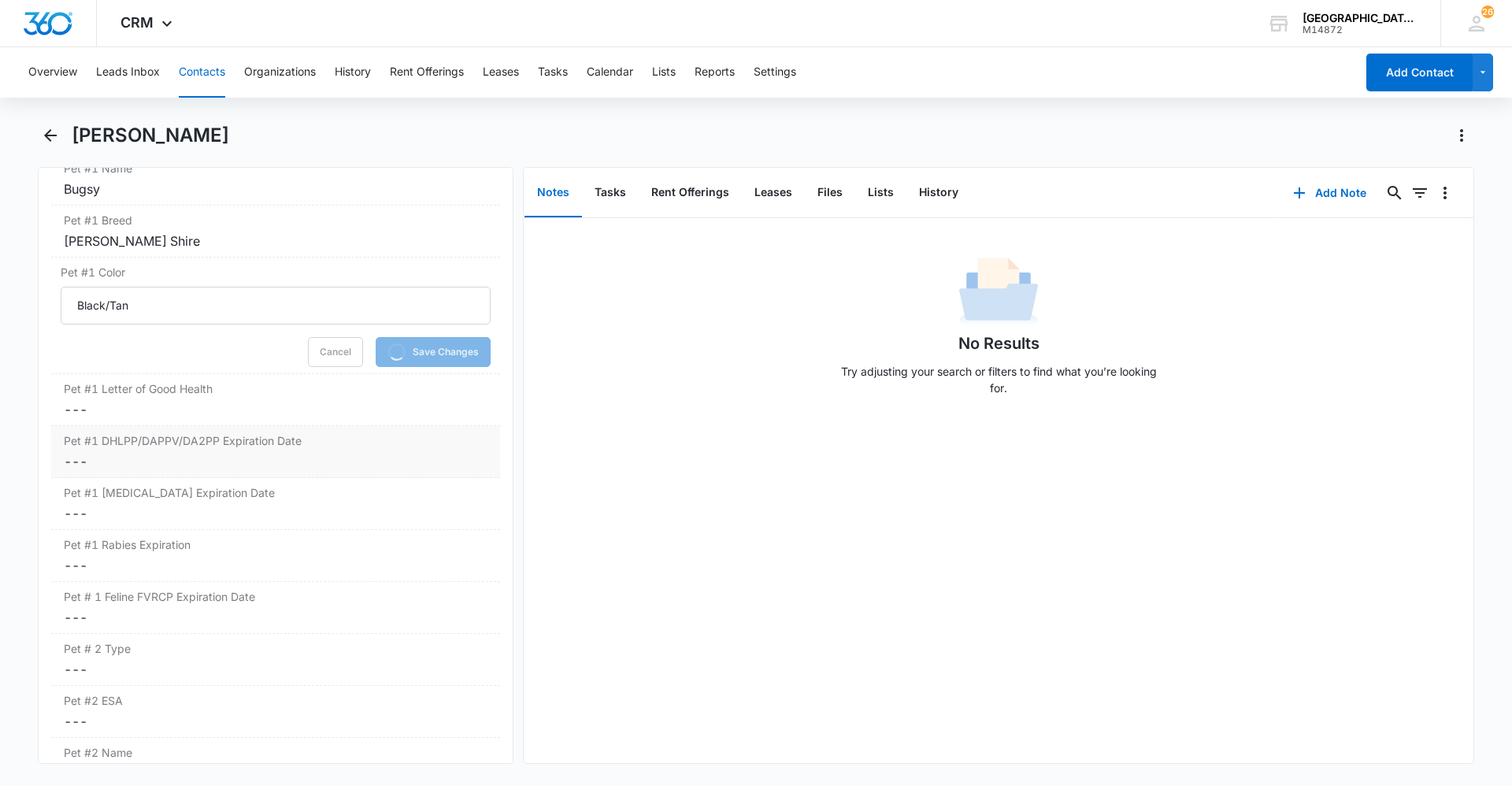
scroll to position [2283, 0]
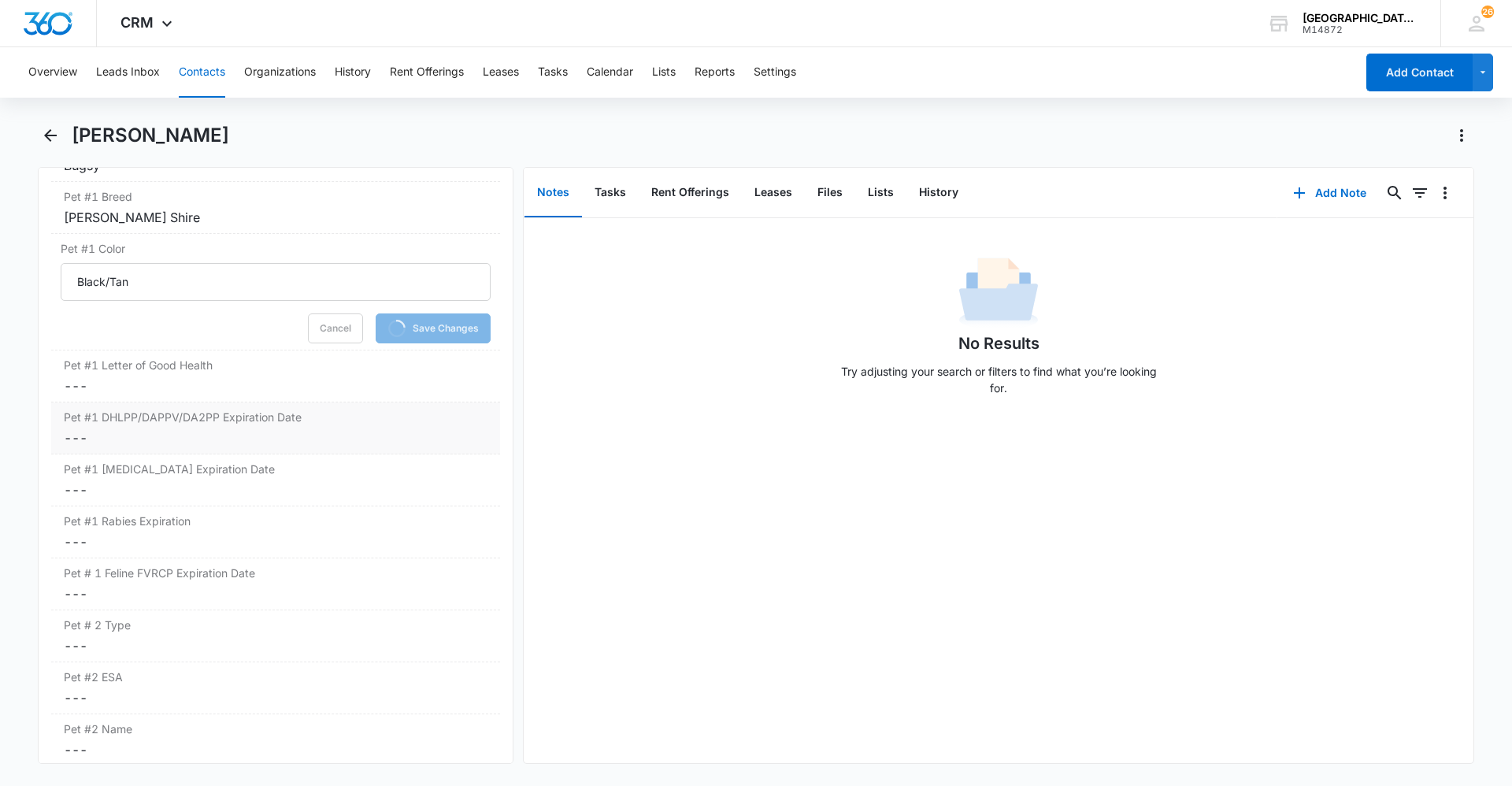
click at [209, 415] on label "Pet #1 DHLPP/DAPPV/DA2PP Expiration Date" at bounding box center [275, 416] width 424 height 16
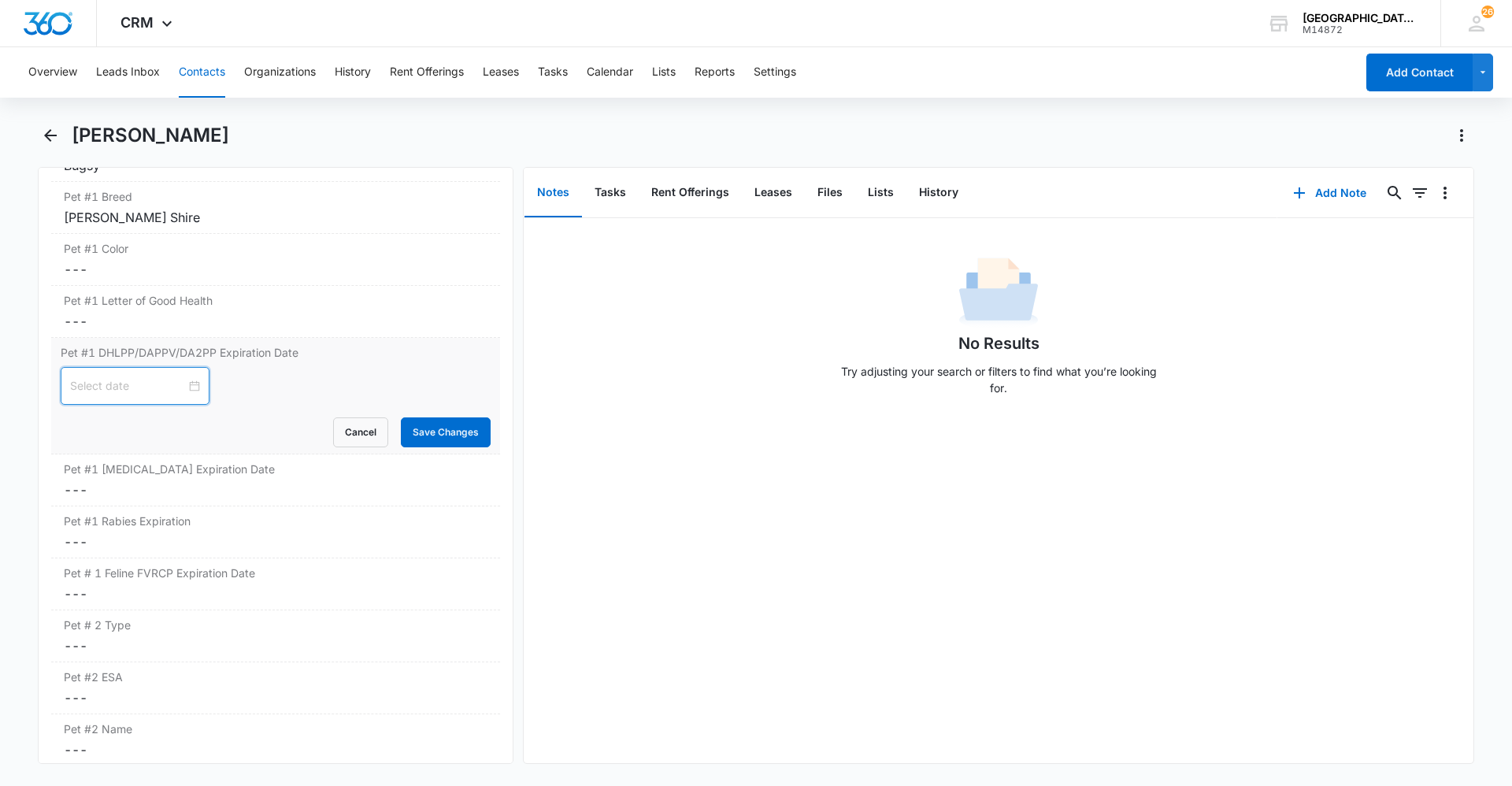
click at [112, 389] on input at bounding box center [128, 385] width 115 height 17
click at [270, 421] on button "button" at bounding box center [266, 423] width 17 height 32
click at [94, 423] on span "button" at bounding box center [93, 425] width 8 height 8
type input "[DATE]"
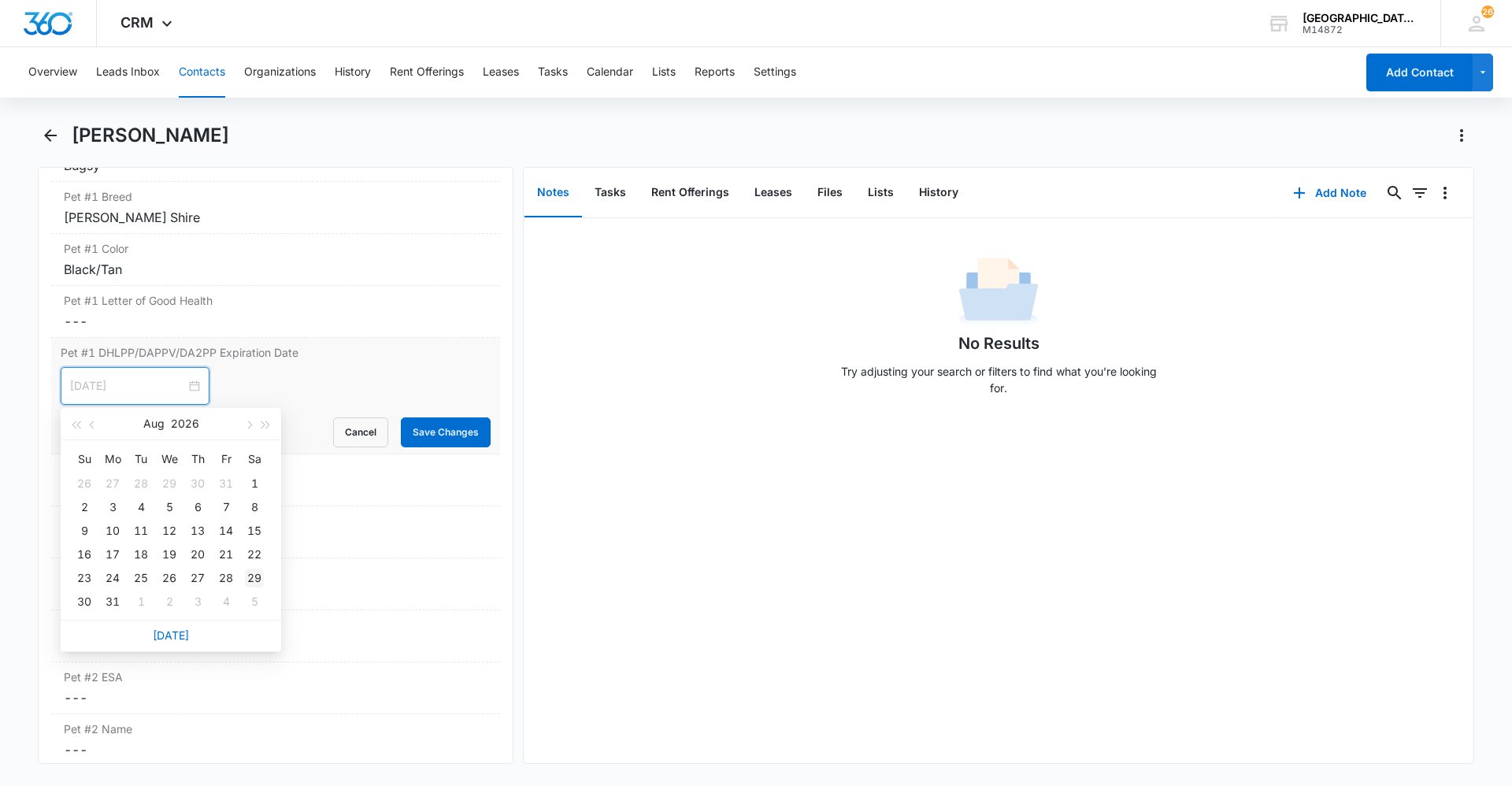
click at [255, 575] on div "29" at bounding box center [255, 577] width 19 height 19
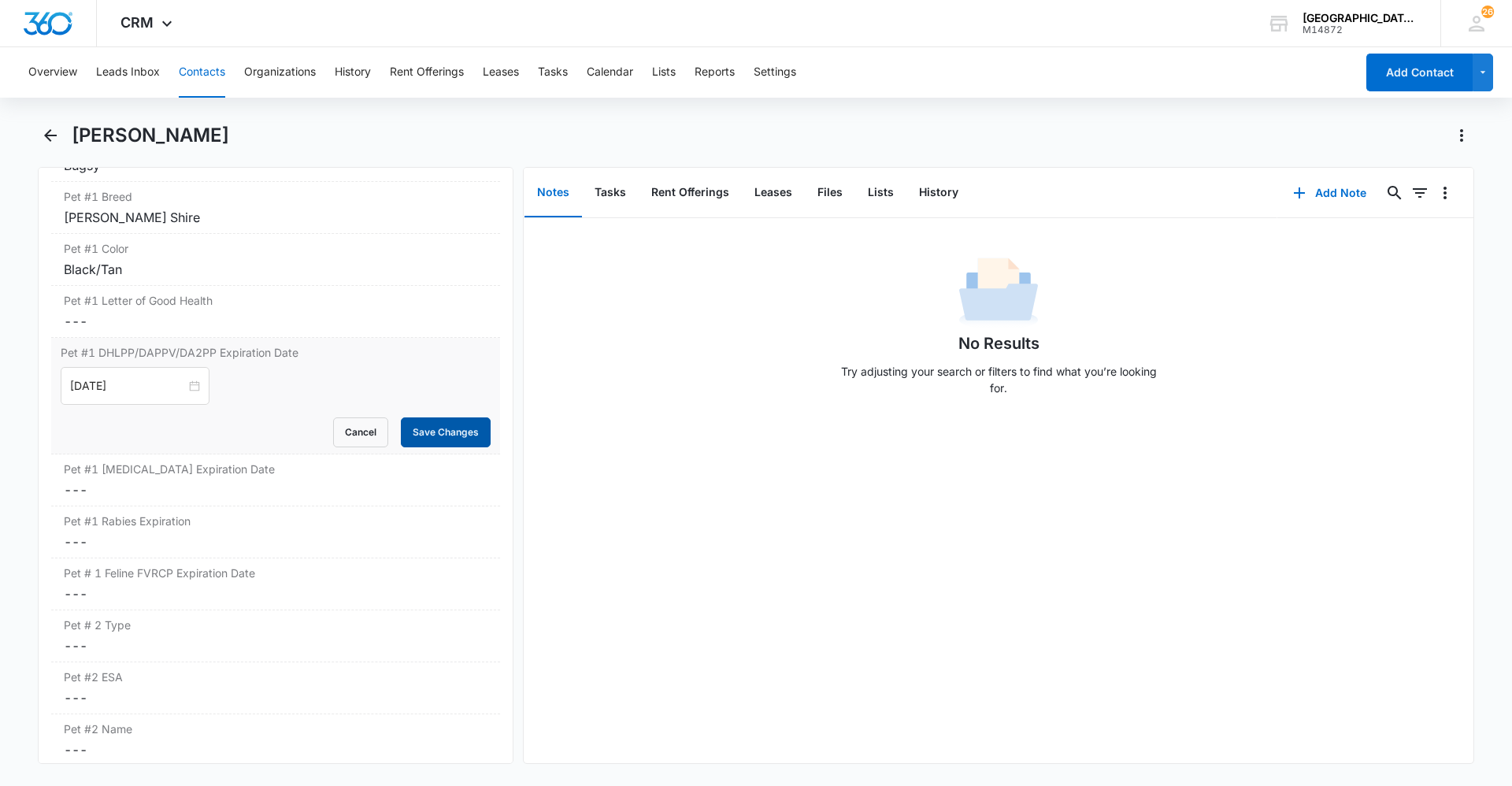
click at [439, 430] on button "Save Changes" at bounding box center [445, 431] width 89 height 30
click at [142, 528] on label "Pet #1 Rabies Expiration" at bounding box center [275, 520] width 424 height 16
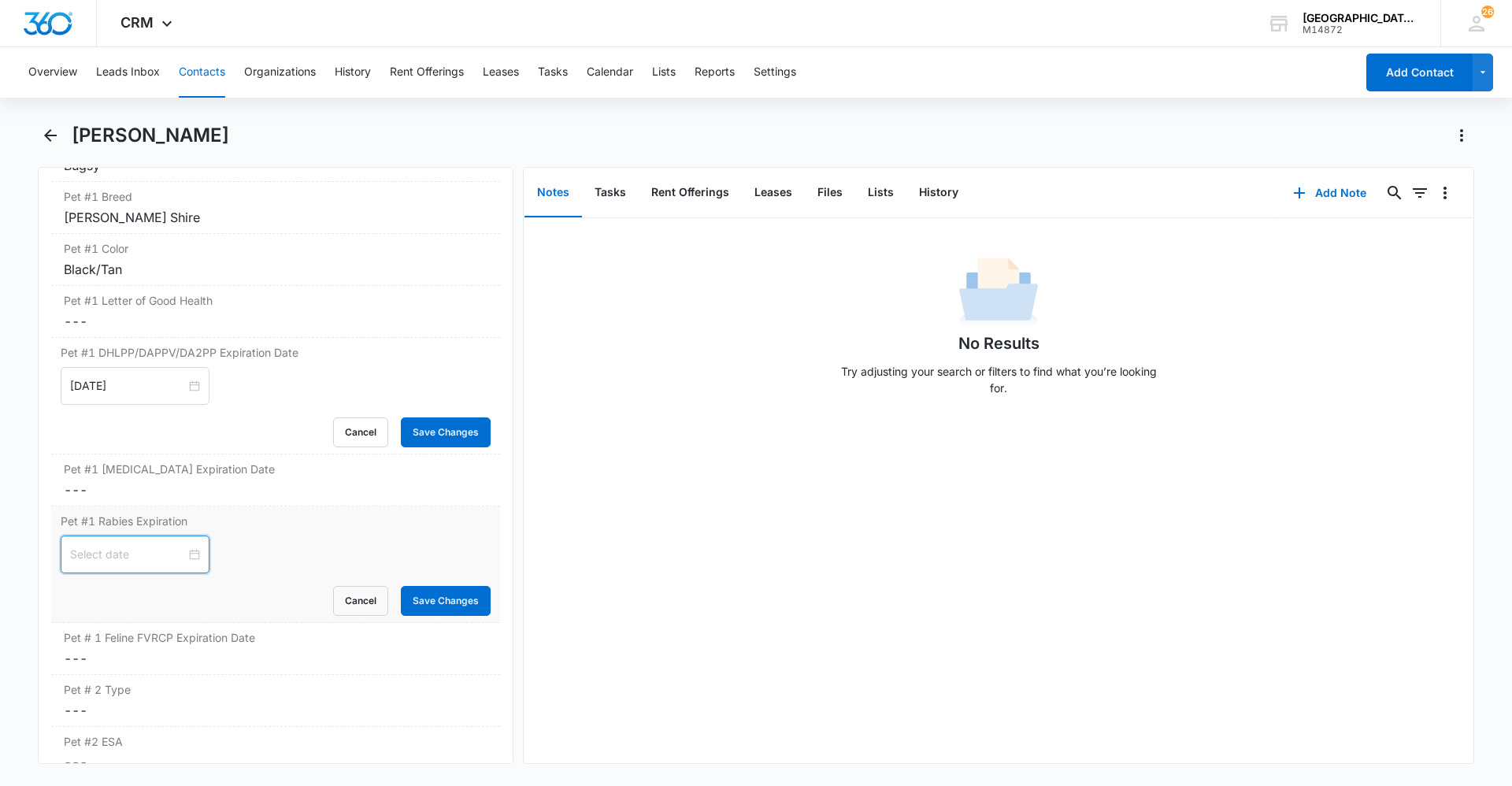
click at [142, 550] on form "[DATE] Su Mo Tu We Th Fr Sa 28 29 30 1 2 3 4 5 6 7 8 9 10 11 12 13 14 15 16 17 …" at bounding box center [275, 576] width 430 height 81
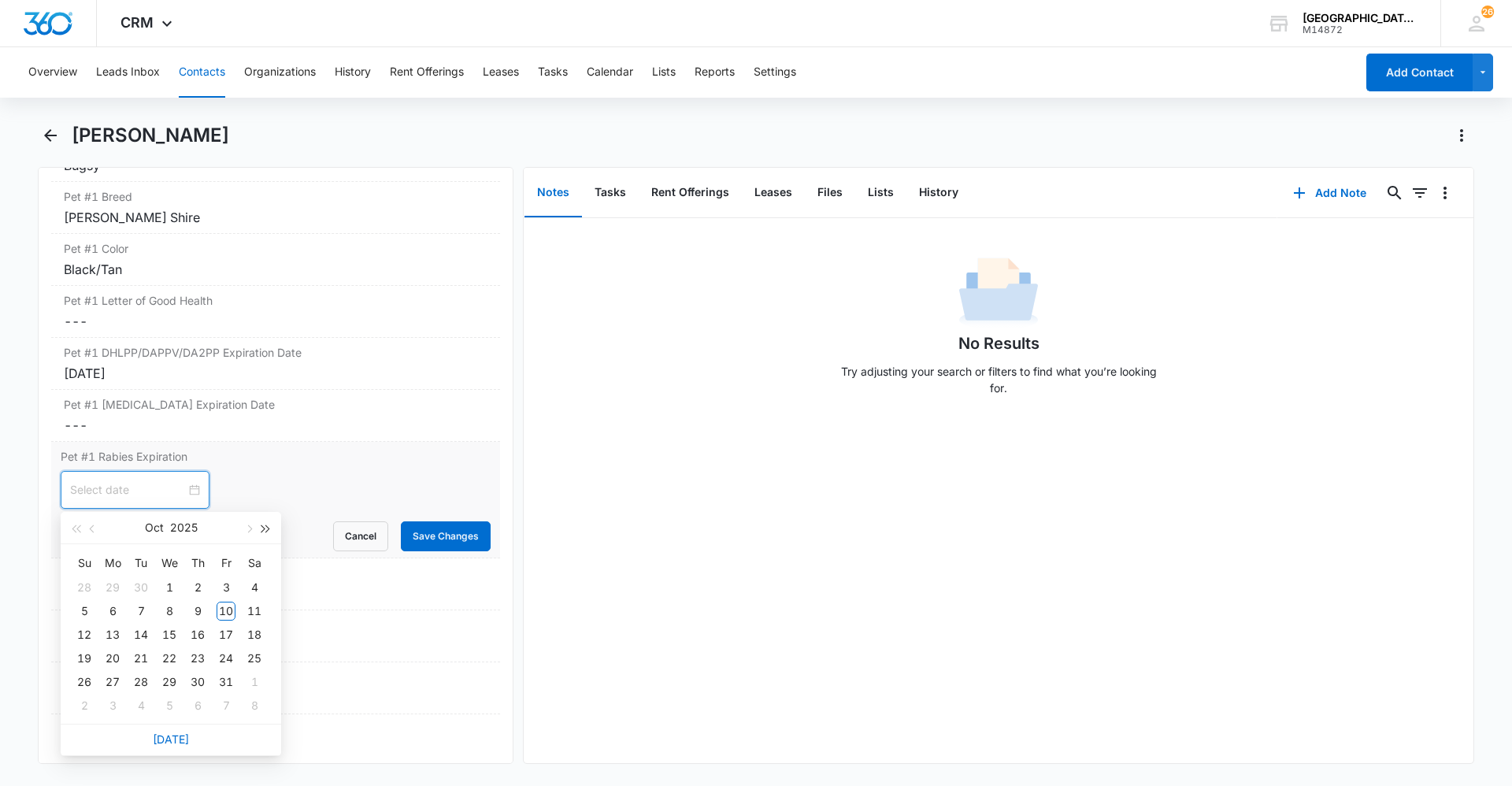
click at [268, 529] on span "button" at bounding box center [266, 528] width 8 height 8
click at [93, 528] on span "button" at bounding box center [93, 528] width 8 height 8
type input "[DATE]"
click at [247, 682] on div "29" at bounding box center [255, 682] width 19 height 19
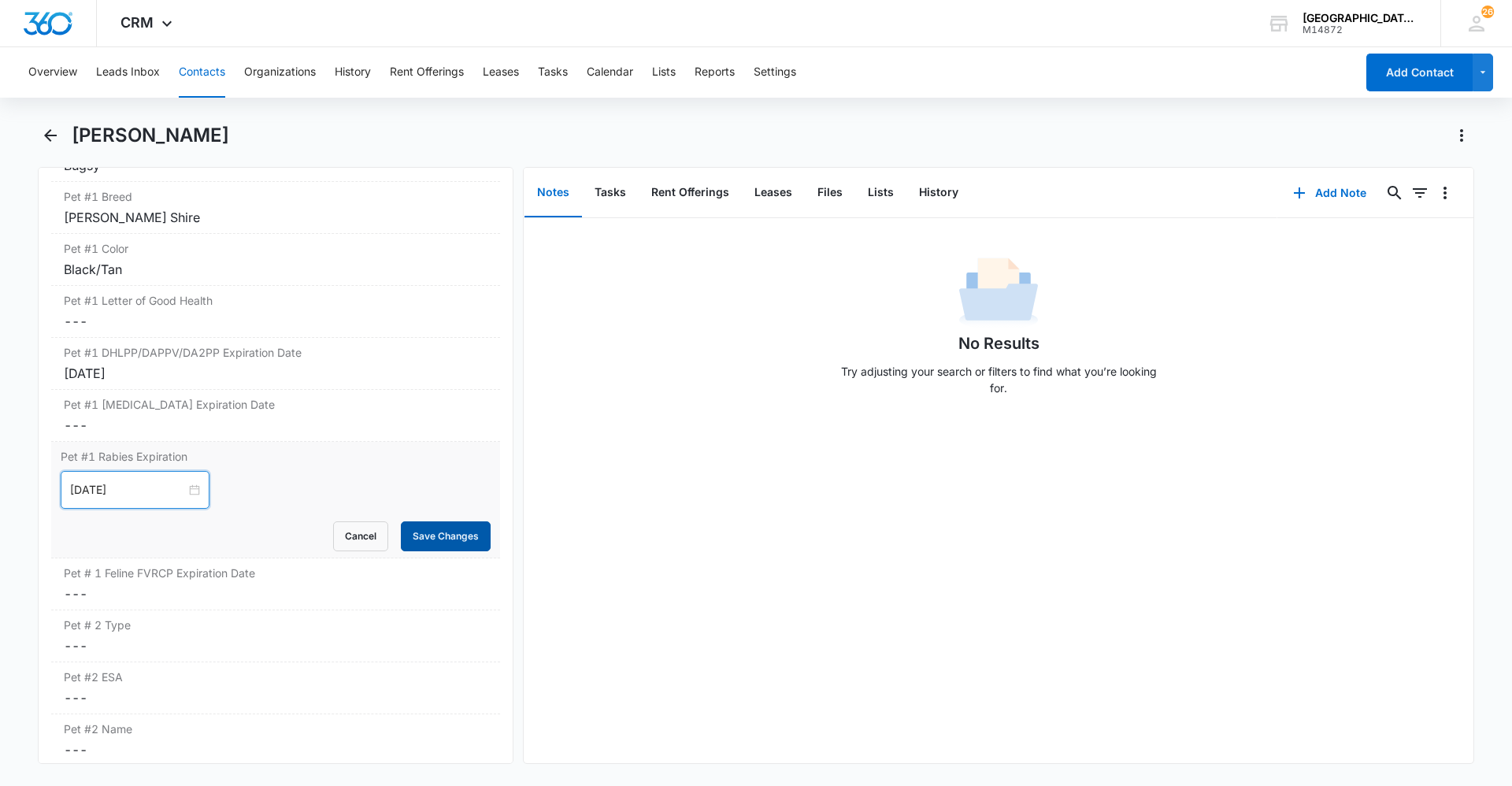
click at [438, 525] on button "Save Changes" at bounding box center [445, 535] width 89 height 30
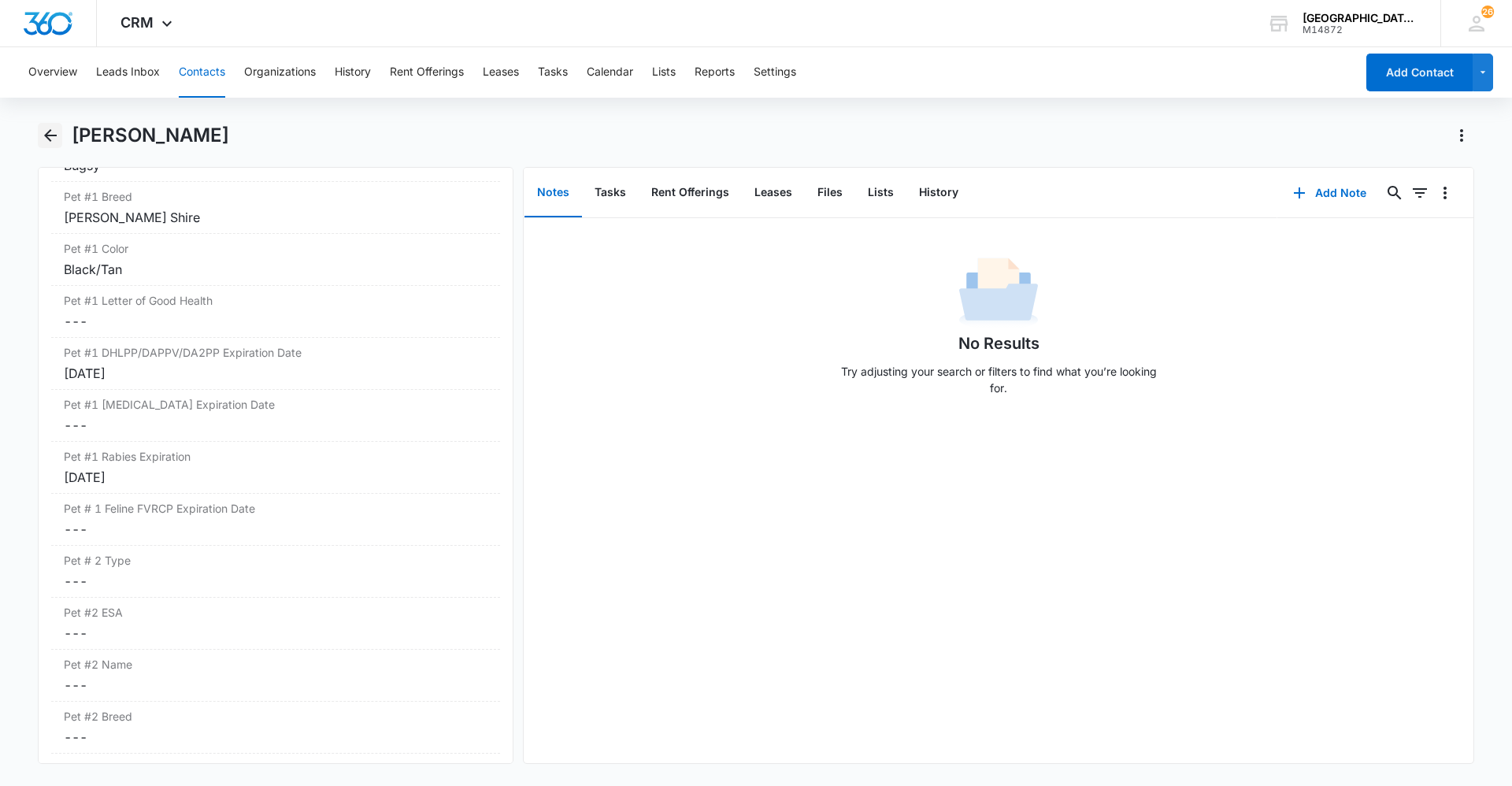
click at [50, 132] on icon "Back" at bounding box center [51, 135] width 19 height 19
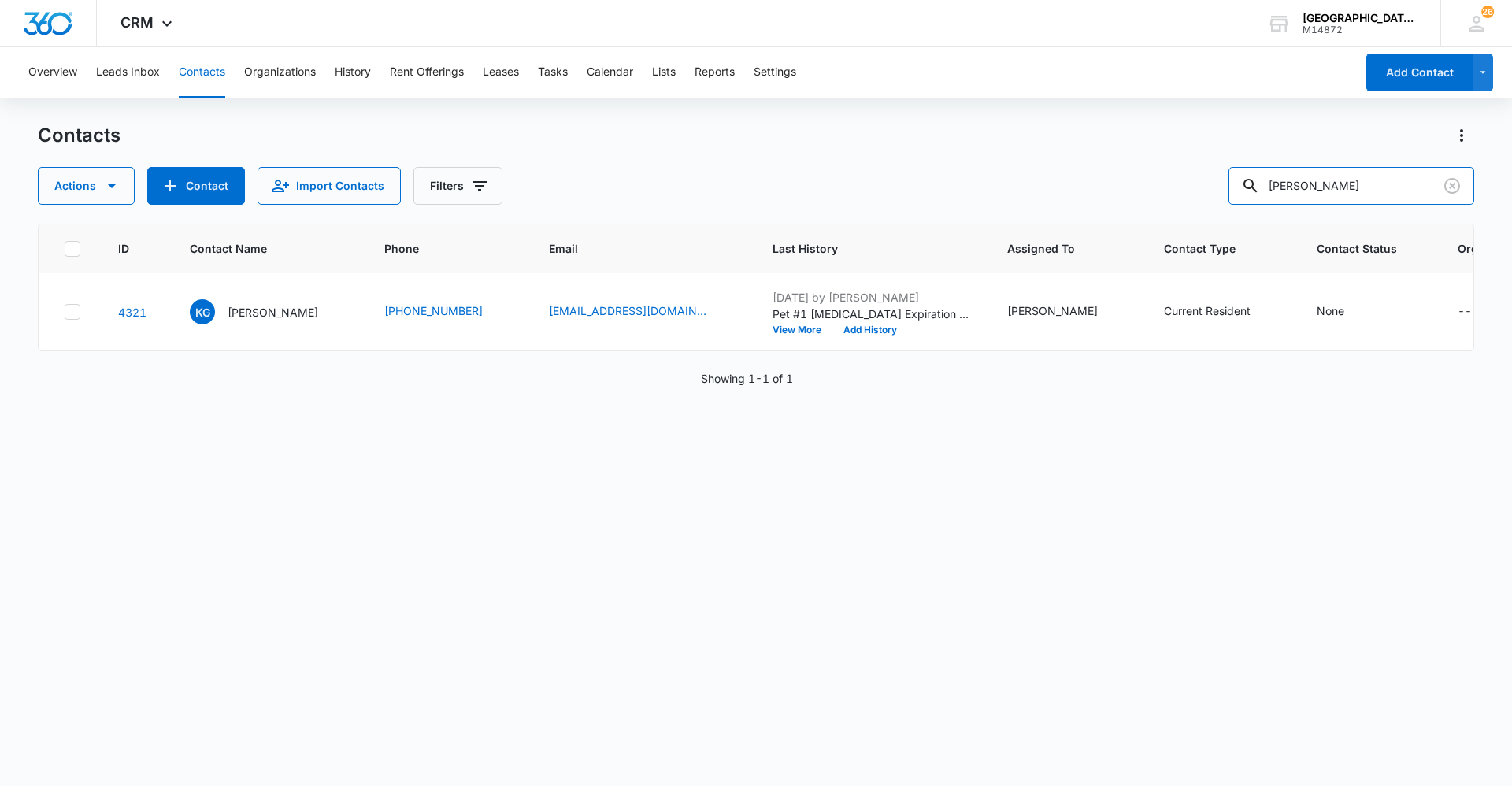
drag, startPoint x: 1358, startPoint y: 183, endPoint x: 1145, endPoint y: 207, distance: 214.3
click at [1146, 207] on div "Contacts Actions Contact Import Contacts Filters [PERSON_NAME] ID Contact Name …" at bounding box center [756, 454] width 1436 height 661
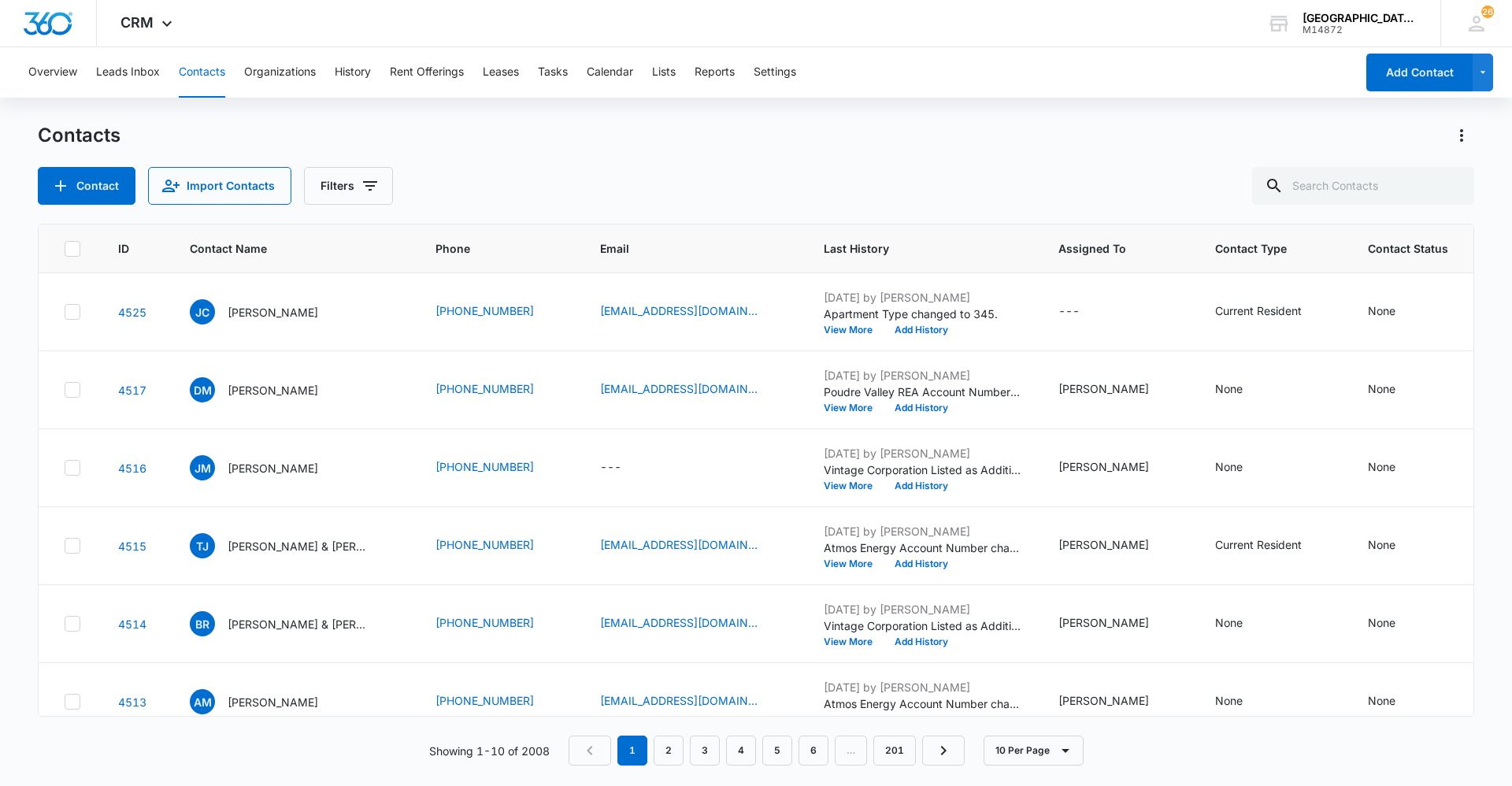
click at [946, 170] on div "Contact Import Contacts Filters" at bounding box center [756, 185] width 1436 height 37
click at [163, 31] on icon at bounding box center [167, 28] width 19 height 19
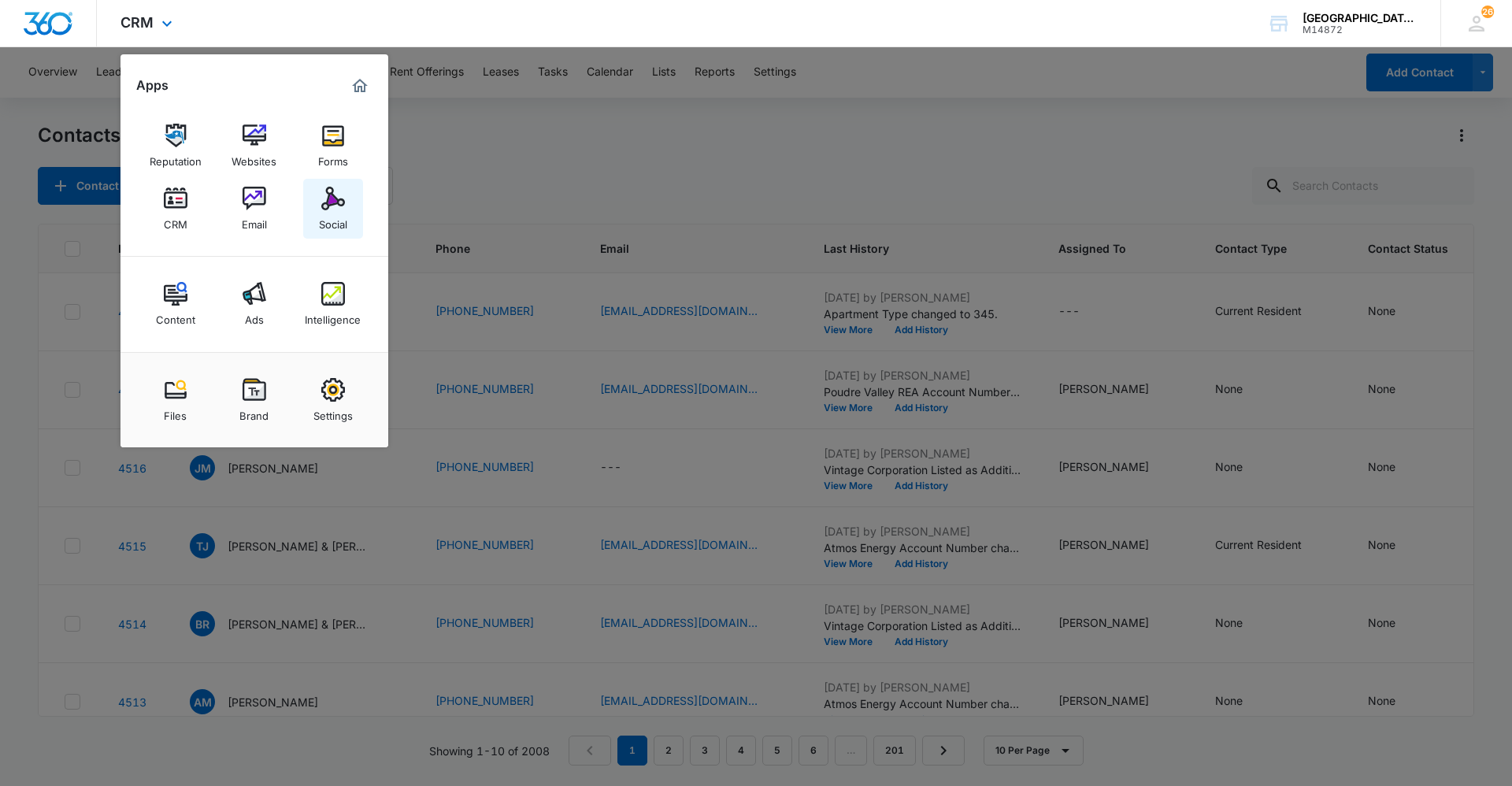
click at [310, 198] on link "Social" at bounding box center [333, 209] width 60 height 60
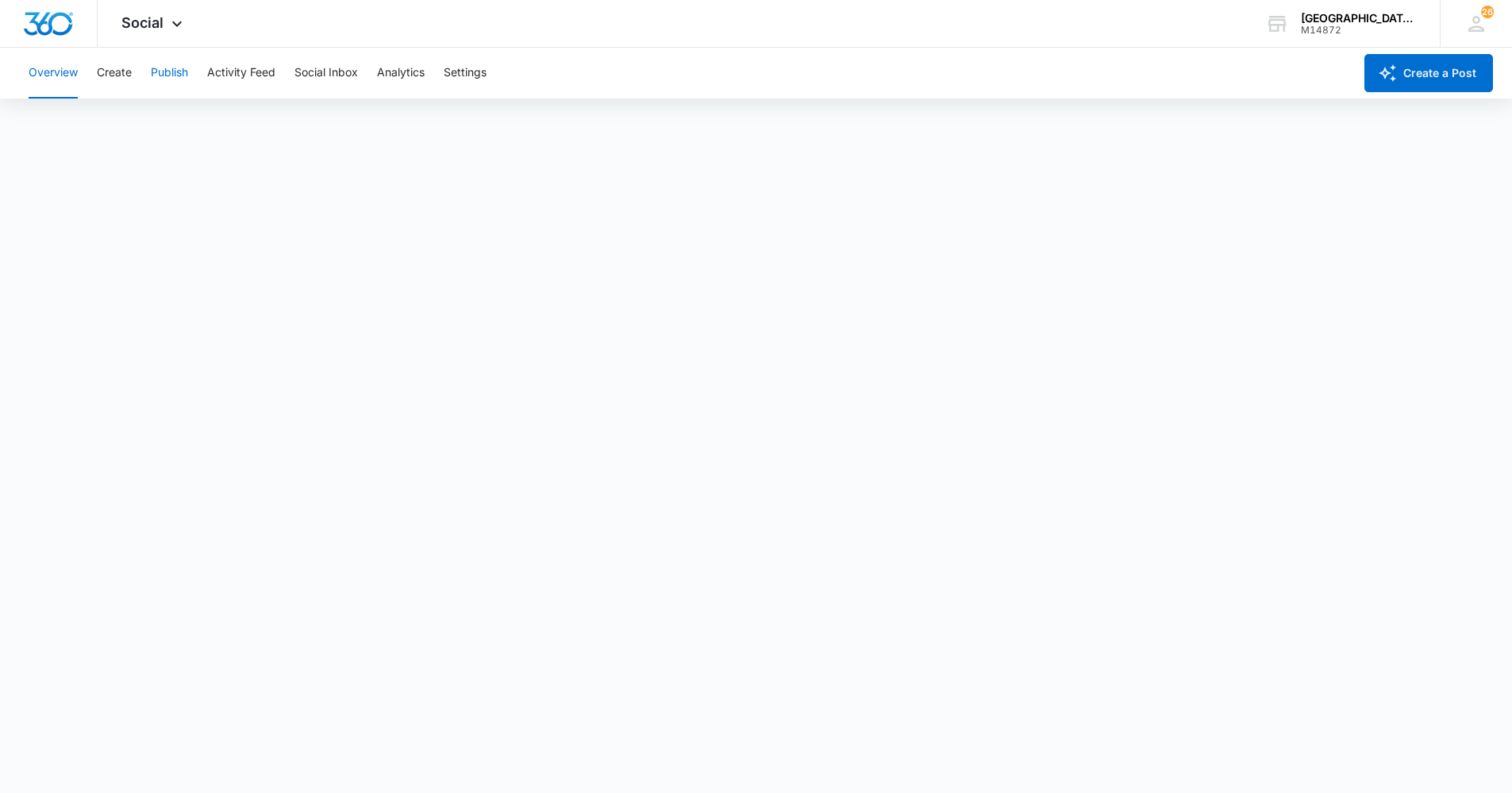
click at [178, 64] on button "Publish" at bounding box center [170, 73] width 38 height 50
click at [127, 65] on button "Create" at bounding box center [114, 73] width 35 height 50
